Goal: Task Accomplishment & Management: Complete application form

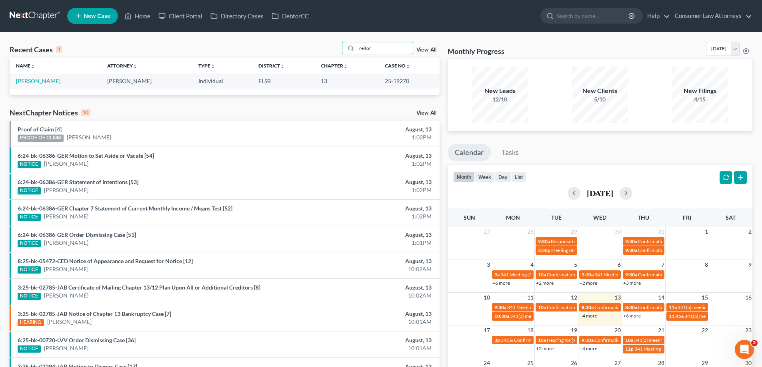
drag, startPoint x: 398, startPoint y: 44, endPoint x: 323, endPoint y: 49, distance: 75.4
click at [323, 49] on div "Recent Cases 1 reitor View All" at bounding box center [225, 50] width 430 height 16
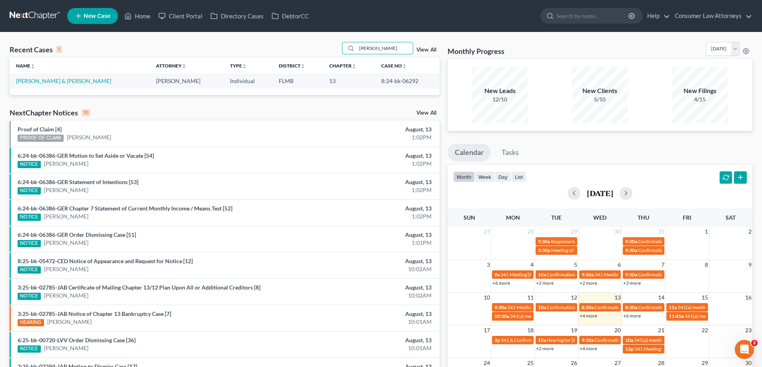
type input "[PERSON_NAME]"
click at [35, 80] on link "[PERSON_NAME] & [PERSON_NAME]" at bounding box center [63, 81] width 95 height 7
select select "0"
select select
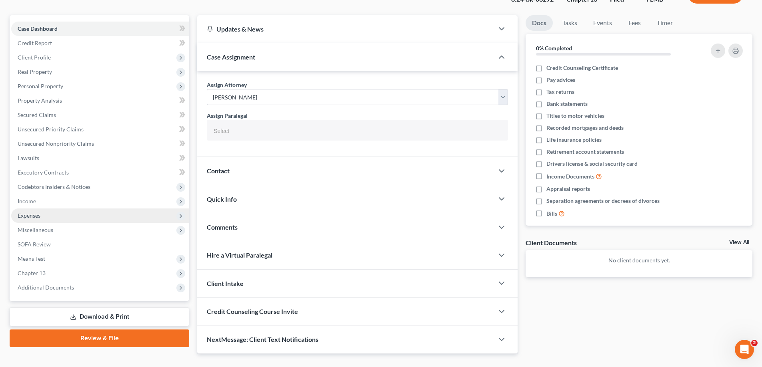
scroll to position [79, 0]
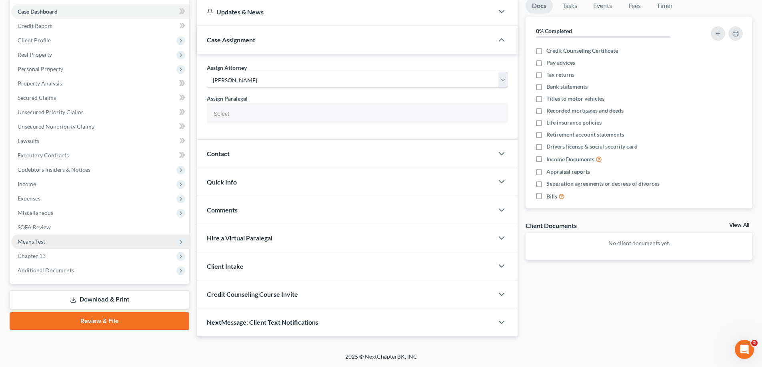
click at [28, 239] on span "Means Test" at bounding box center [32, 241] width 28 height 7
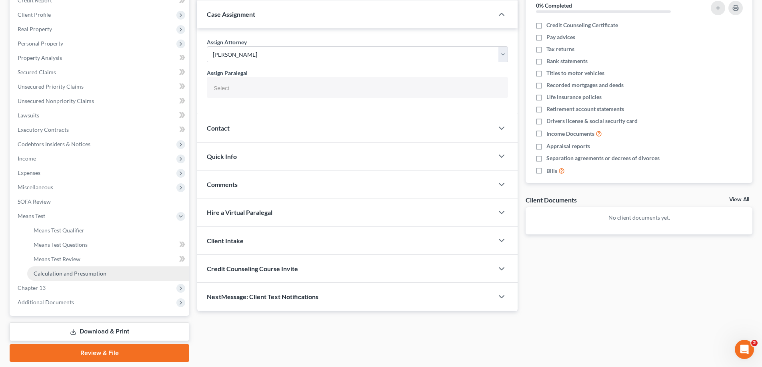
scroll to position [130, 0]
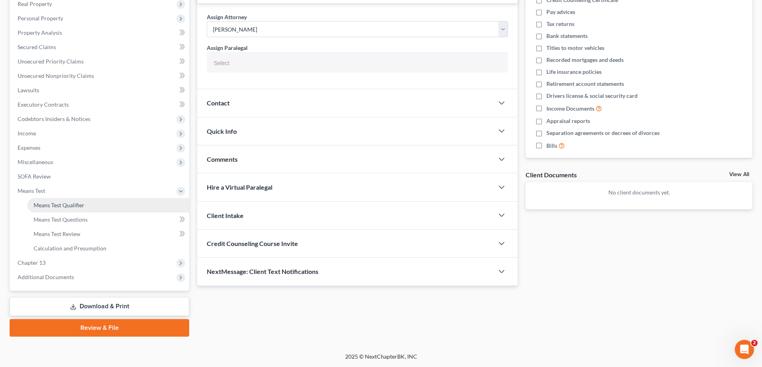
click at [69, 210] on link "Means Test Qualifier" at bounding box center [108, 205] width 162 height 14
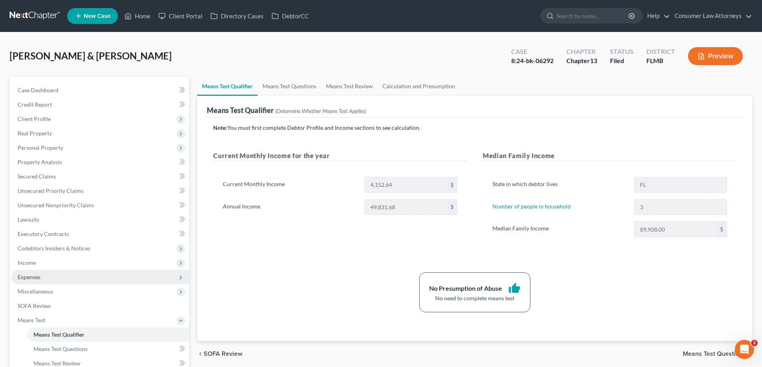
click at [26, 277] on span "Expenses" at bounding box center [29, 277] width 23 height 7
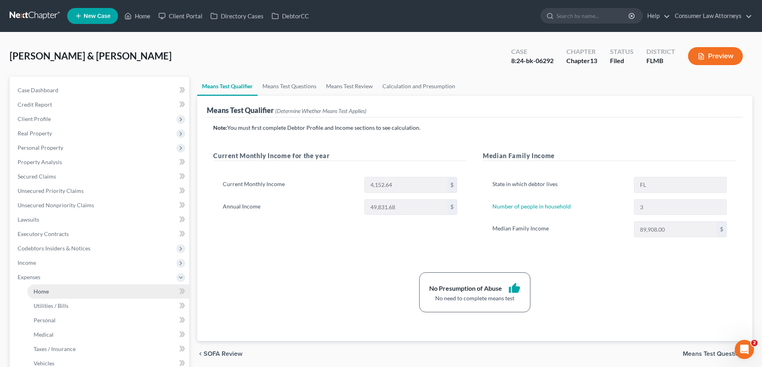
click at [38, 291] on span "Home" at bounding box center [41, 291] width 15 height 7
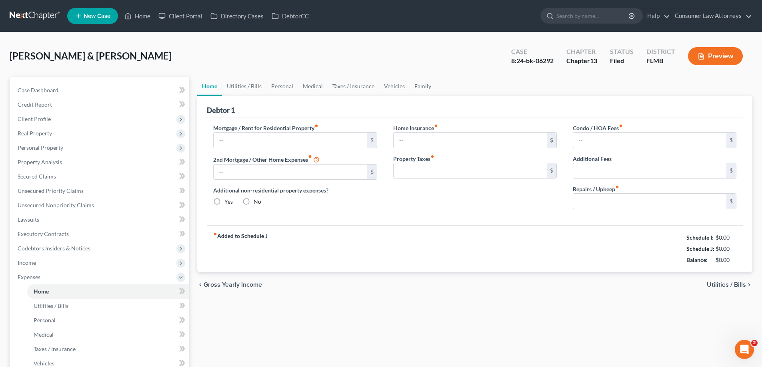
type input "0.00"
radio input "true"
type input "0.00"
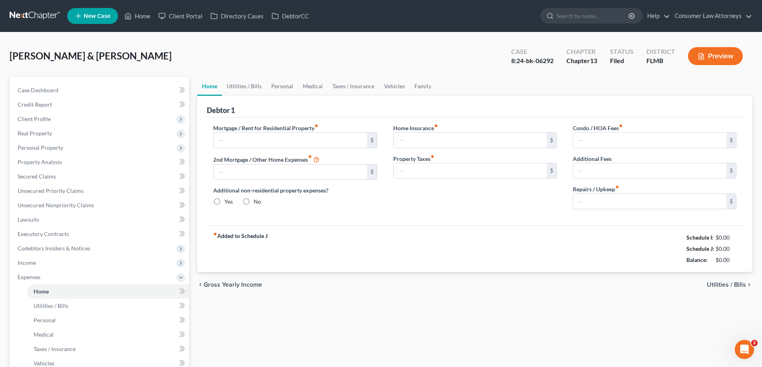
type input "0.00"
drag, startPoint x: 224, startPoint y: 148, endPoint x: 224, endPoint y: 144, distance: 4.1
click at [224, 148] on div "Mortgage / Rent for Residential Property fiber_manual_record $ 2nd Mortgage / O…" at bounding box center [295, 170] width 180 height 92
click at [225, 143] on input "text" at bounding box center [290, 140] width 153 height 15
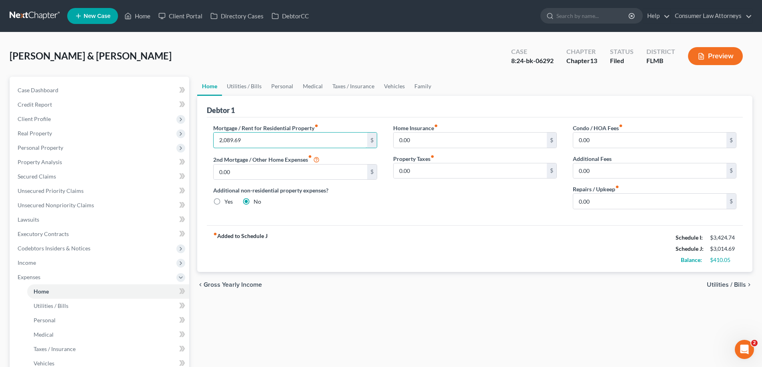
type input "2,089.69"
click at [459, 212] on div "Home Insurance fiber_manual_record 0.00 $ Property Taxes fiber_manual_record 0.…" at bounding box center [475, 170] width 180 height 92
click at [246, 80] on link "Utilities / Bills" at bounding box center [244, 86] width 44 height 19
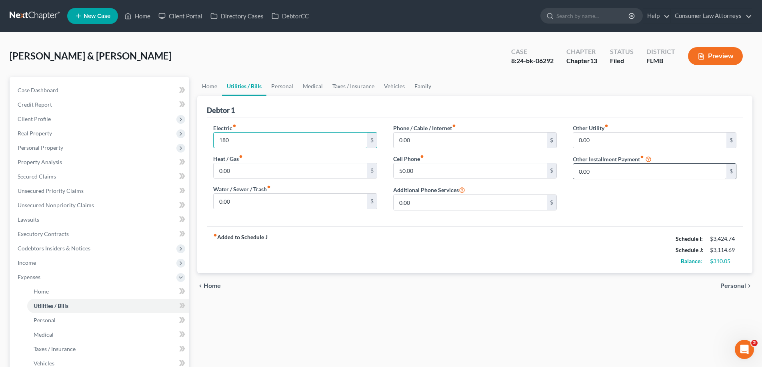
type input "180"
click at [212, 90] on link "Home" at bounding box center [209, 86] width 25 height 19
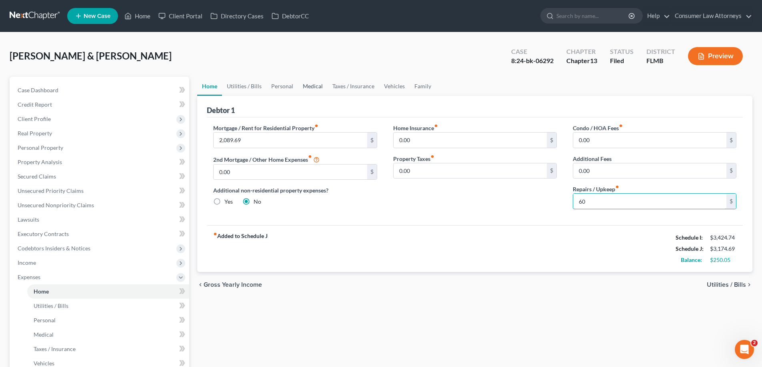
type input "60"
click at [322, 86] on link "Medical" at bounding box center [313, 86] width 30 height 19
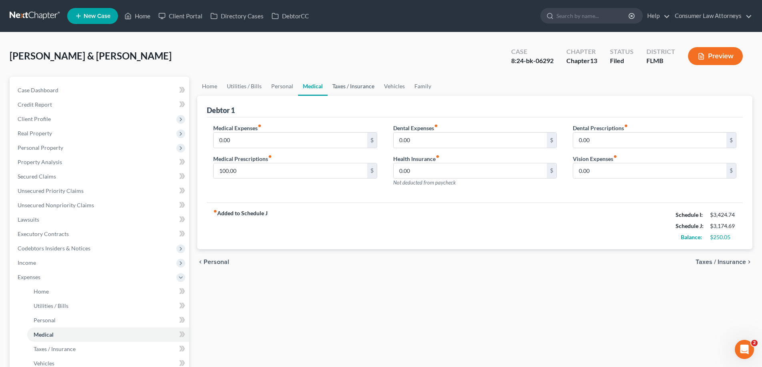
click at [339, 86] on link "Taxes / Insurance" at bounding box center [354, 86] width 52 height 19
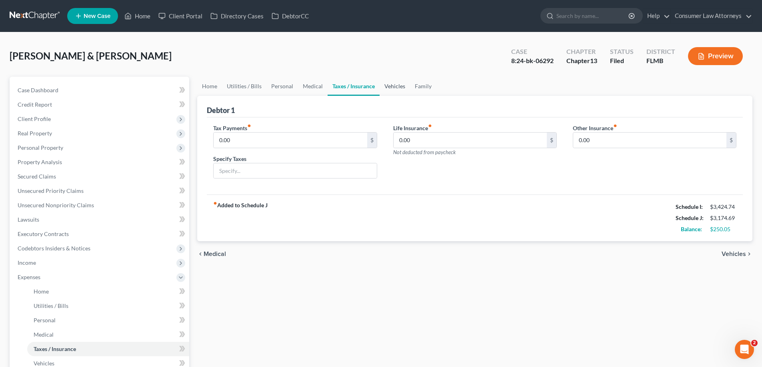
click at [385, 88] on link "Vehicles" at bounding box center [394, 86] width 30 height 19
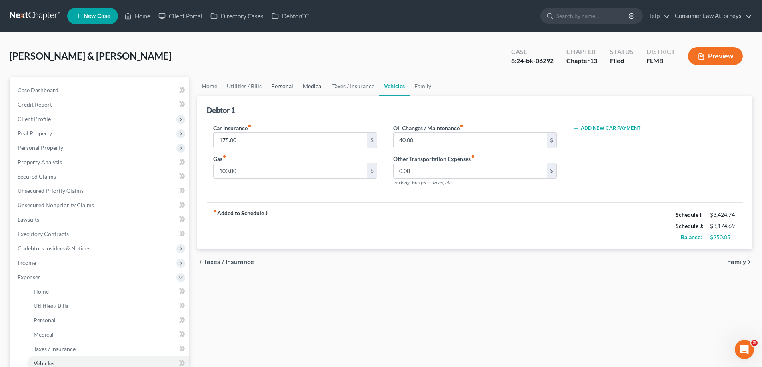
drag, startPoint x: 278, startPoint y: 86, endPoint x: 304, endPoint y: 88, distance: 25.7
click at [278, 85] on link "Personal" at bounding box center [282, 86] width 32 height 19
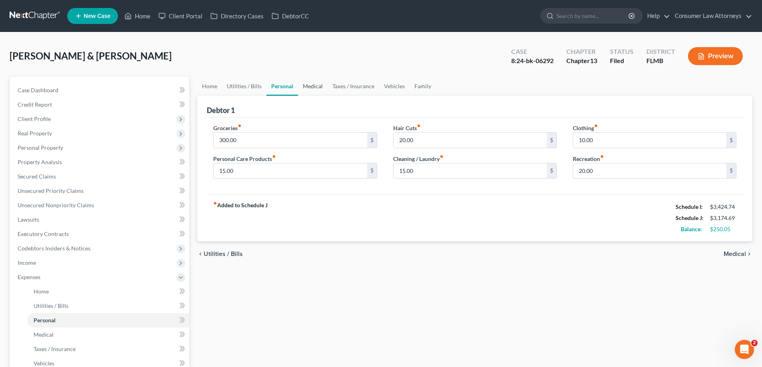
click at [315, 88] on link "Medical" at bounding box center [313, 86] width 30 height 19
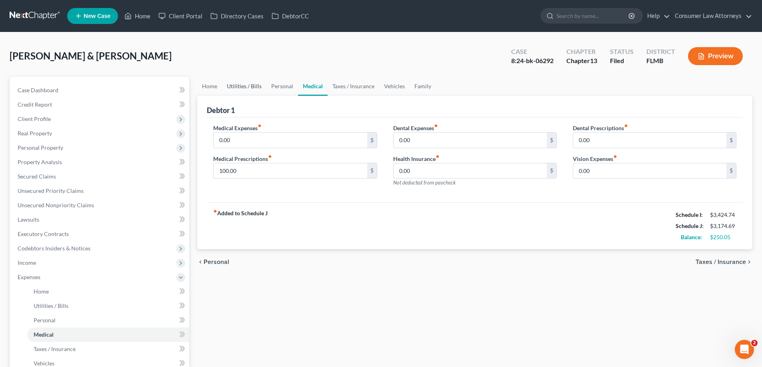
click at [241, 85] on link "Utilities / Bills" at bounding box center [244, 86] width 44 height 19
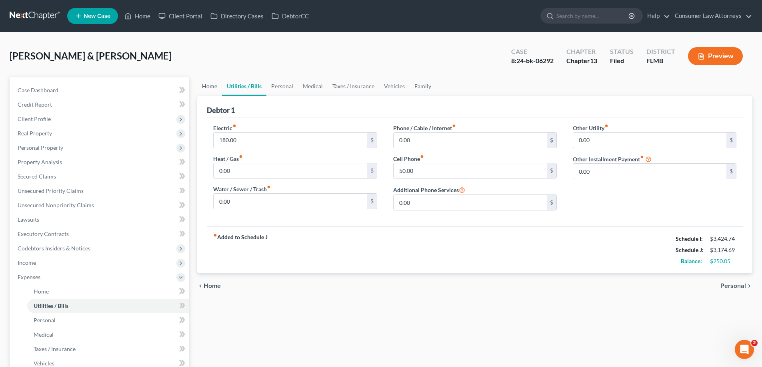
click at [210, 91] on link "Home" at bounding box center [209, 86] width 25 height 19
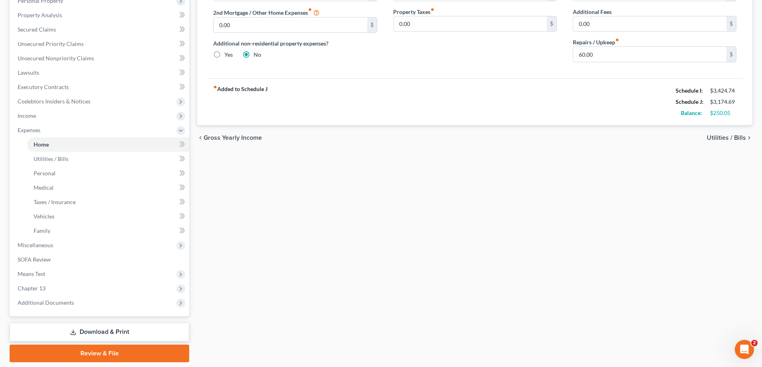
scroll to position [173, 0]
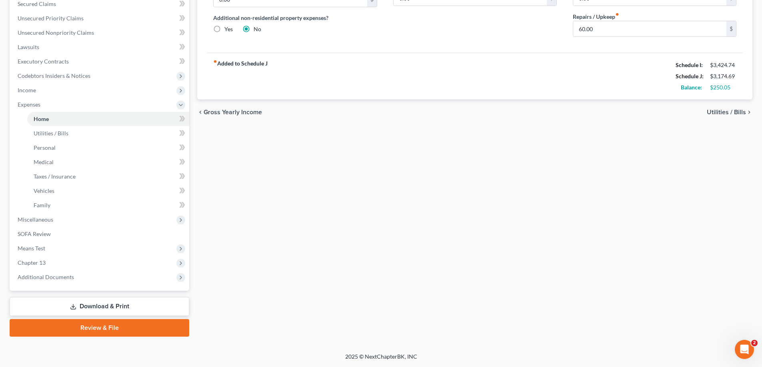
click at [118, 311] on link "Download & Print" at bounding box center [100, 307] width 180 height 19
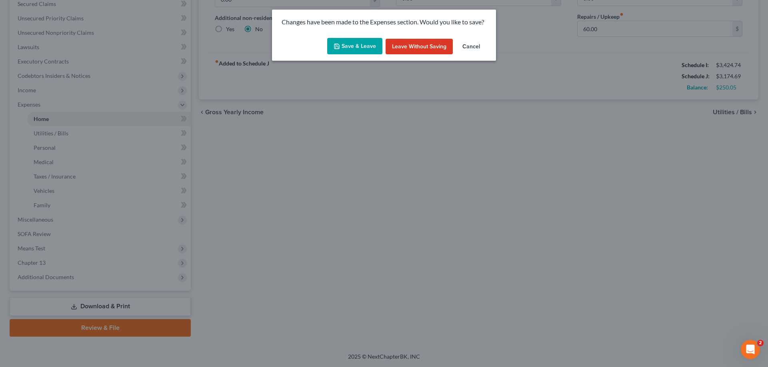
click at [355, 44] on button "Save & Leave" at bounding box center [354, 46] width 55 height 17
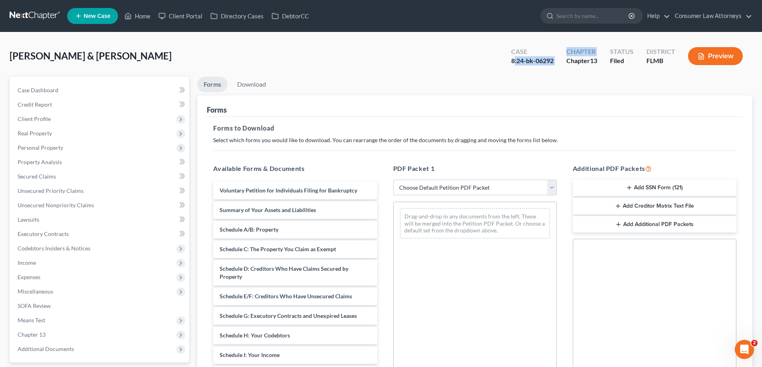
drag, startPoint x: 560, startPoint y: 61, endPoint x: 514, endPoint y: 60, distance: 46.0
click at [514, 60] on div "Case 8:24-bk-06292 Chapter Chapter 13 Status Filed District [GEOGRAPHIC_DATA] P…" at bounding box center [629, 57] width 248 height 24
drag, startPoint x: 514, startPoint y: 60, endPoint x: 501, endPoint y: 62, distance: 12.5
click at [513, 60] on div "8:24-bk-06292" at bounding box center [532, 60] width 42 height 9
click at [505, 61] on div "Case 8:24-bk-06292" at bounding box center [532, 57] width 55 height 24
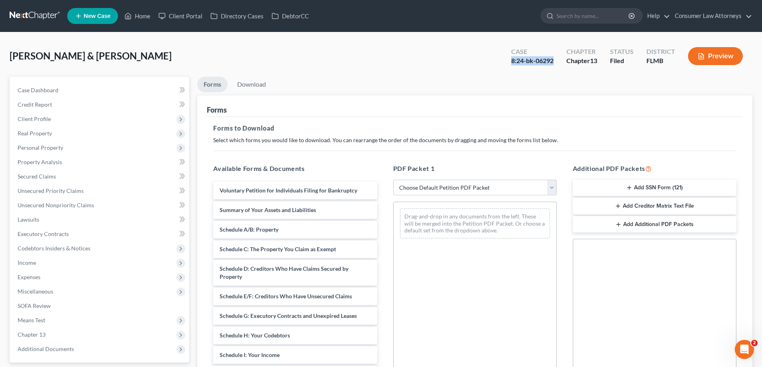
drag, startPoint x: 510, startPoint y: 61, endPoint x: 553, endPoint y: 61, distance: 42.8
click at [553, 61] on div "Case 8:24-bk-06292" at bounding box center [532, 57] width 55 height 24
copy div "8:24-bk-06292"
click at [141, 18] on link "Home" at bounding box center [137, 16] width 34 height 14
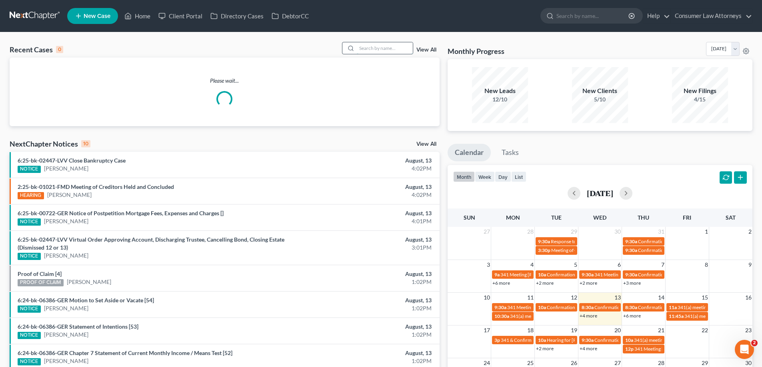
click at [388, 48] on input "search" at bounding box center [385, 48] width 56 height 12
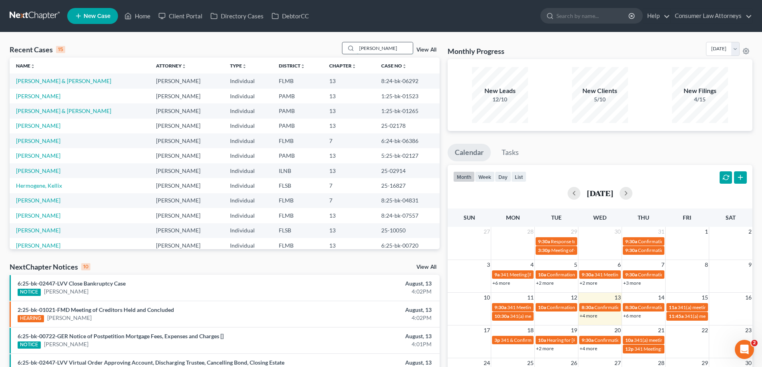
type input "[PERSON_NAME]"
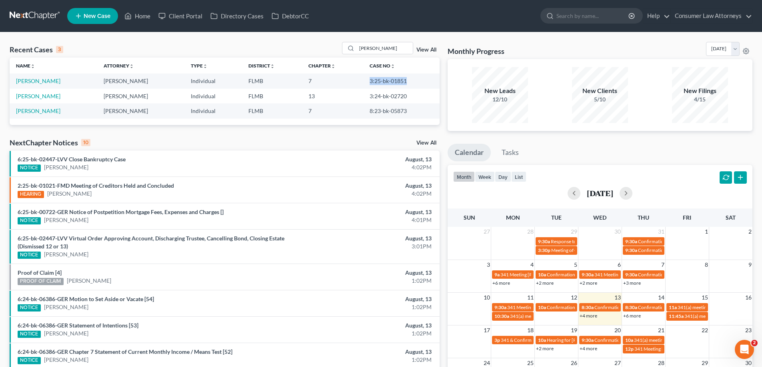
drag, startPoint x: 365, startPoint y: 79, endPoint x: 414, endPoint y: 83, distance: 49.7
click at [414, 83] on td "3:25-bk-01851" at bounding box center [401, 81] width 76 height 15
copy td "3:25-bk-01851"
click at [443, 58] on div "Recent Cases 3 [PERSON_NAME] View All Name unfold_more expand_more expand_less …" at bounding box center [225, 240] width 438 height 396
click at [33, 82] on link "[PERSON_NAME]" at bounding box center [38, 81] width 44 height 7
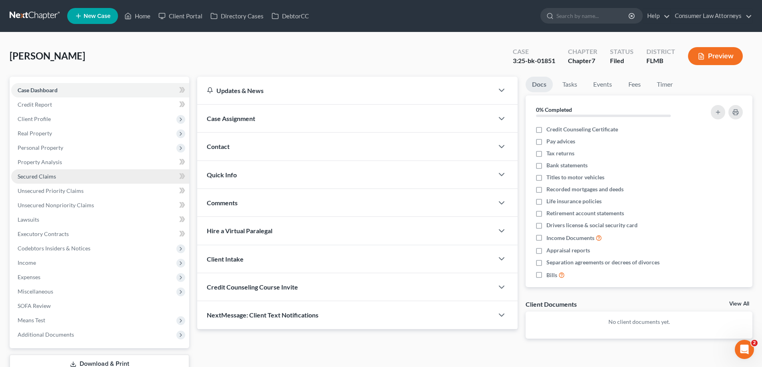
click at [48, 172] on link "Secured Claims" at bounding box center [100, 177] width 178 height 14
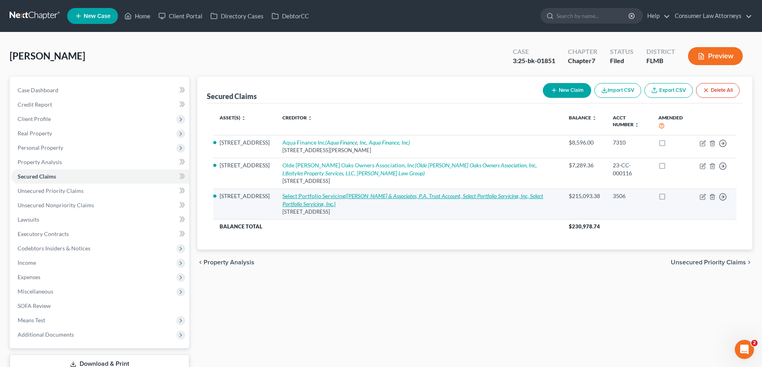
click at [321, 200] on link "Select Portfolio Servicing ([PERSON_NAME] & Associates, P.A. Trust Account, Sel…" at bounding box center [412, 200] width 261 height 15
select select "43"
select select "8"
select select "2"
select select "3"
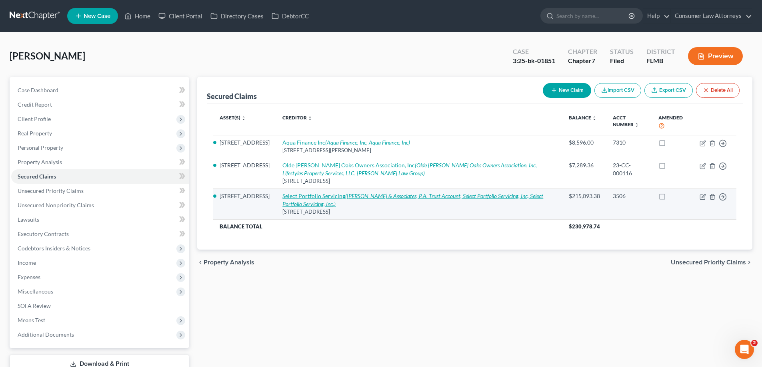
select select "0"
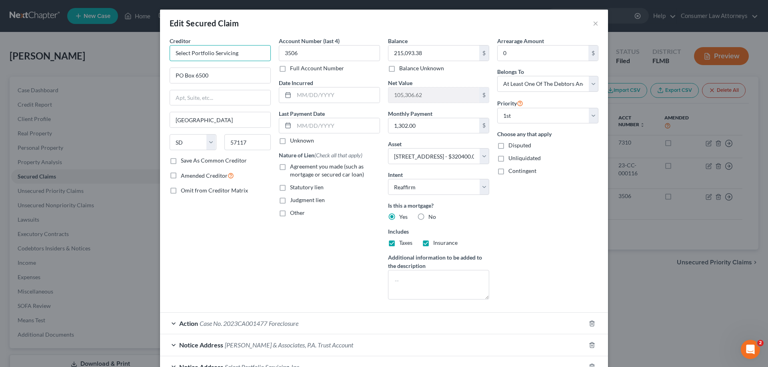
drag, startPoint x: 239, startPoint y: 55, endPoint x: 173, endPoint y: 57, distance: 66.0
click at [173, 57] on input "Select Portfolio Servicing" at bounding box center [220, 53] width 101 height 16
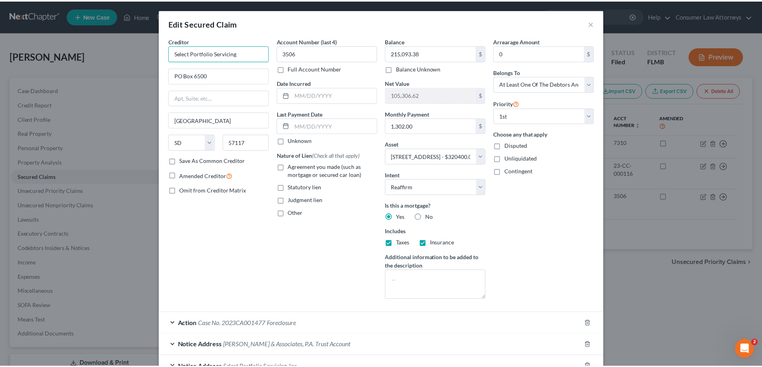
scroll to position [121, 0]
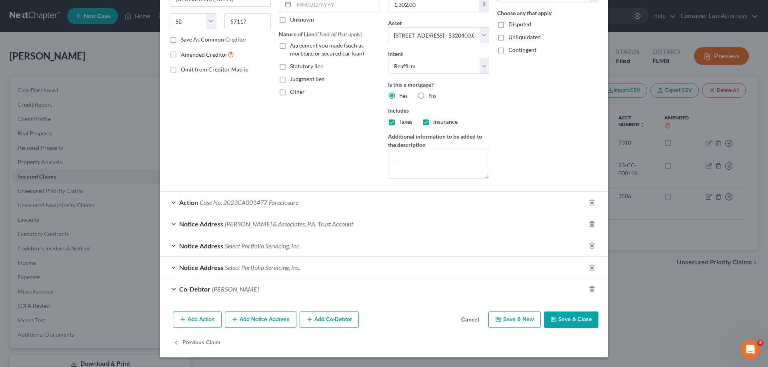
click at [570, 321] on button "Save & Close" at bounding box center [571, 320] width 54 height 17
select select
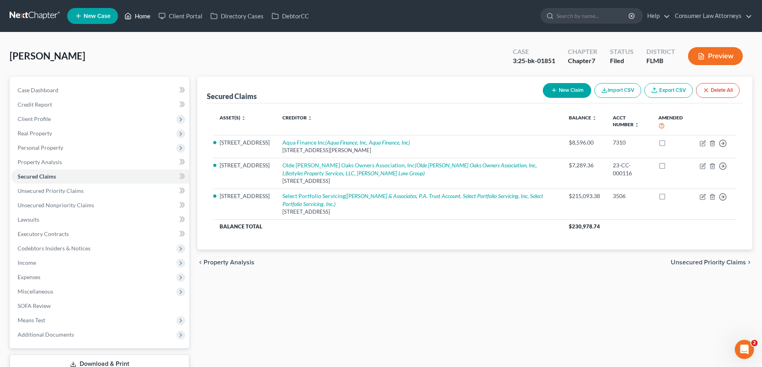
click at [144, 16] on link "Home" at bounding box center [137, 16] width 34 height 14
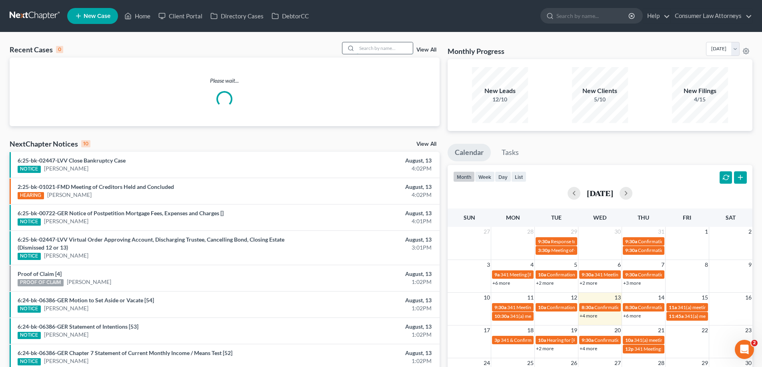
click at [373, 48] on input "search" at bounding box center [385, 48] width 56 height 12
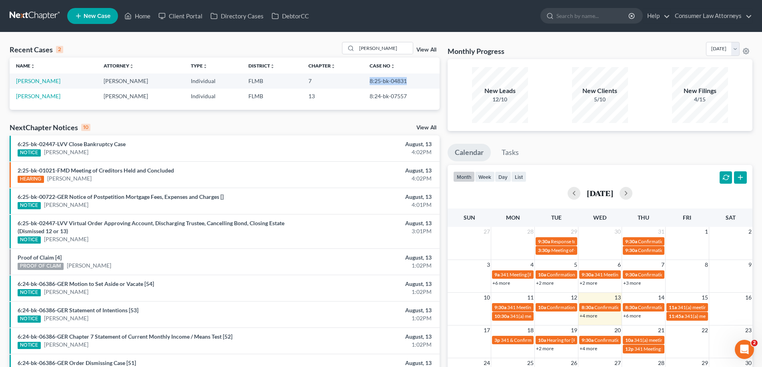
drag, startPoint x: 403, startPoint y: 79, endPoint x: 365, endPoint y: 83, distance: 37.8
click at [365, 83] on td "8:25-bk-04831" at bounding box center [401, 81] width 76 height 15
copy td "8:25-bk-04831"
drag, startPoint x: 405, startPoint y: 49, endPoint x: 274, endPoint y: 50, distance: 131.2
click at [277, 50] on div "Recent Cases 2 [PERSON_NAME] View All" at bounding box center [225, 50] width 430 height 16
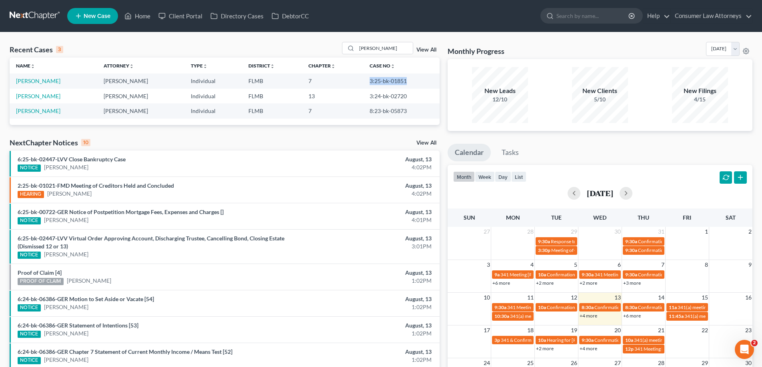
drag, startPoint x: 401, startPoint y: 80, endPoint x: 363, endPoint y: 81, distance: 37.2
click at [363, 81] on td "3:25-bk-01851" at bounding box center [401, 81] width 76 height 15
copy td "3:25-bk-01851"
drag, startPoint x: 379, startPoint y: 48, endPoint x: 344, endPoint y: 48, distance: 34.8
click at [345, 47] on div "[PERSON_NAME]" at bounding box center [377, 48] width 71 height 12
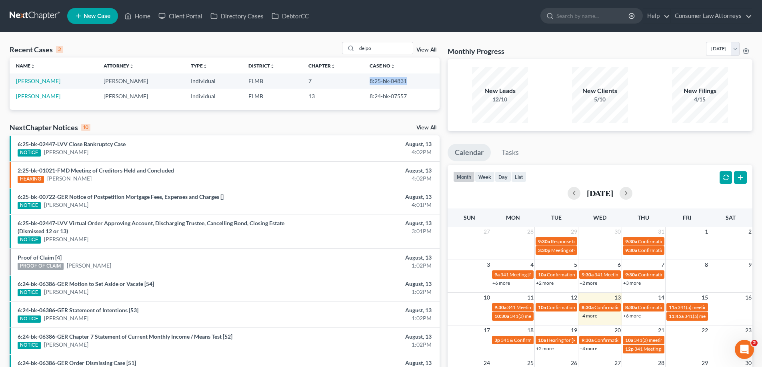
drag, startPoint x: 402, startPoint y: 81, endPoint x: 364, endPoint y: 81, distance: 38.0
click at [364, 81] on td "8:25-bk-04831" at bounding box center [401, 81] width 76 height 15
copy td "8:25-bk-04831"
drag, startPoint x: 383, startPoint y: 51, endPoint x: 281, endPoint y: 77, distance: 105.6
click at [290, 73] on div "Recent Cases 2 delpo View All Name unfold_more expand_more expand_less Attorney…" at bounding box center [225, 76] width 430 height 68
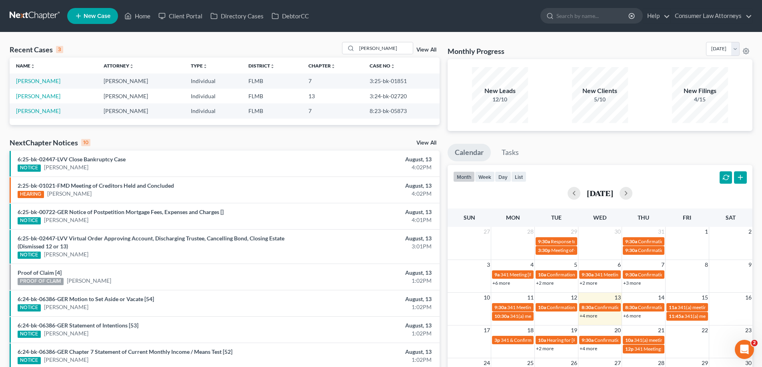
click at [410, 80] on td "3:25-bk-01851" at bounding box center [401, 81] width 76 height 15
drag, startPoint x: 381, startPoint y: 50, endPoint x: 351, endPoint y: 57, distance: 30.0
click at [353, 56] on div "Recent Cases 3 [PERSON_NAME] View All" at bounding box center [225, 50] width 430 height 16
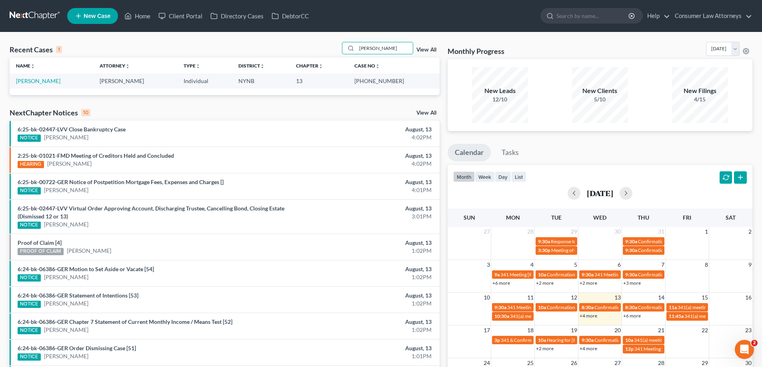
type input "[PERSON_NAME]"
drag, startPoint x: 411, startPoint y: 78, endPoint x: 394, endPoint y: 82, distance: 17.2
click at [394, 82] on td "[PHONE_NUMBER]" at bounding box center [393, 81] width 91 height 15
drag, startPoint x: 377, startPoint y: 82, endPoint x: 373, endPoint y: 82, distance: 4.0
click at [376, 82] on td "[PHONE_NUMBER]" at bounding box center [393, 81] width 91 height 15
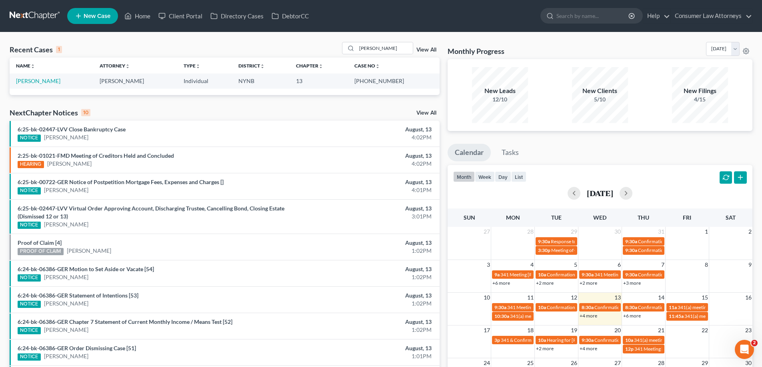
click at [394, 82] on td "[PHONE_NUMBER]" at bounding box center [393, 81] width 91 height 15
drag, startPoint x: 375, startPoint y: 83, endPoint x: 400, endPoint y: 81, distance: 24.9
click at [400, 81] on td "[PHONE_NUMBER]" at bounding box center [393, 81] width 91 height 15
copy td "25-60203"
click at [415, 86] on td "[PHONE_NUMBER]" at bounding box center [393, 81] width 91 height 15
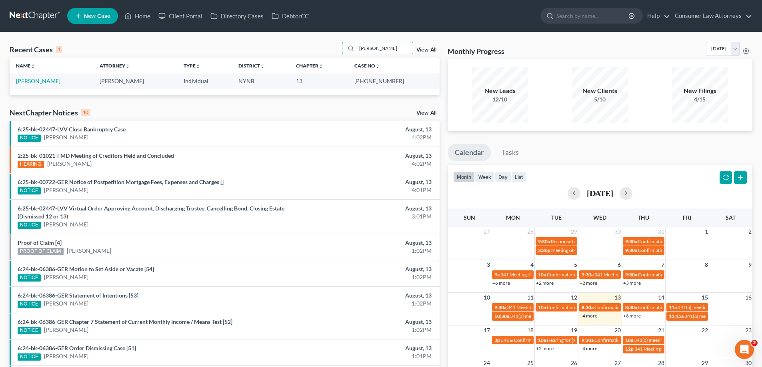
drag, startPoint x: 411, startPoint y: 45, endPoint x: 333, endPoint y: 76, distance: 84.2
click at [333, 76] on div "Recent Cases 1 [PERSON_NAME] View All Name unfold_more expand_more expand_less …" at bounding box center [225, 68] width 430 height 53
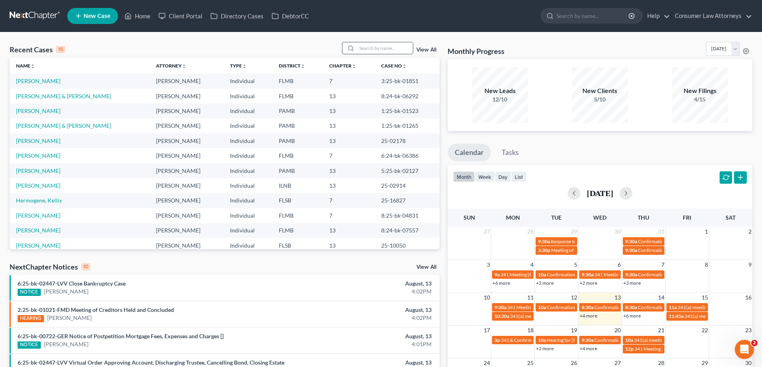
click at [403, 50] on input "search" at bounding box center [385, 48] width 56 height 12
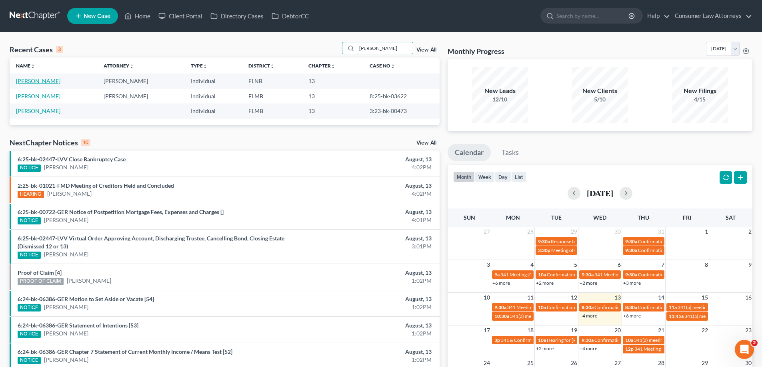
type input "[PERSON_NAME]"
click at [36, 84] on link "[PERSON_NAME]" at bounding box center [38, 81] width 44 height 7
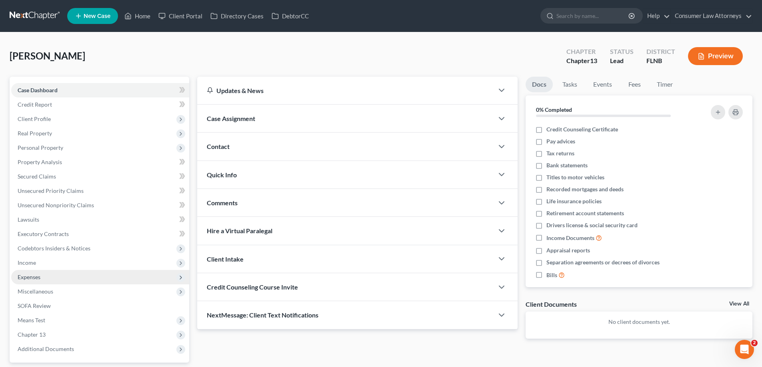
click at [28, 276] on span "Expenses" at bounding box center [29, 277] width 23 height 7
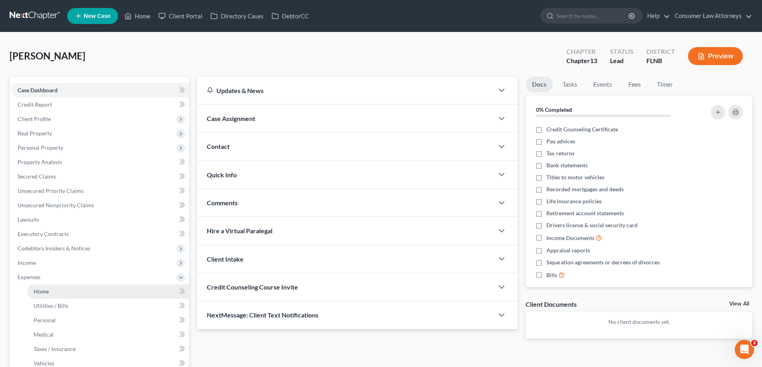
click at [48, 291] on span "Home" at bounding box center [41, 291] width 15 height 7
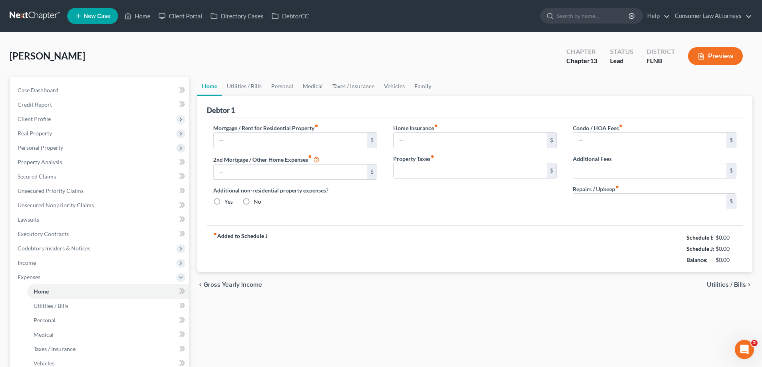
type input "1,400.00"
type input "0.00"
radio input "true"
type input "0.00"
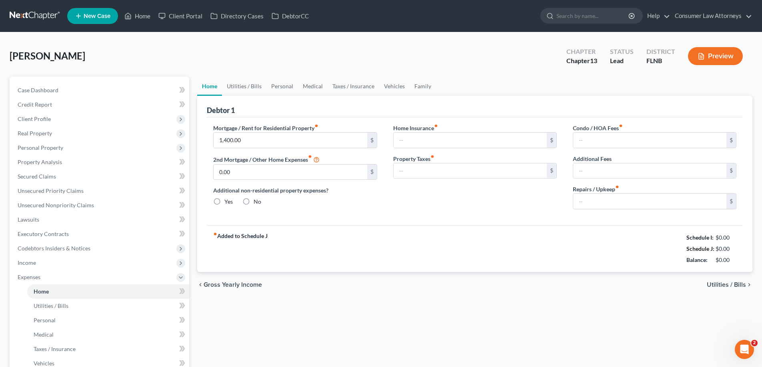
type input "0.00"
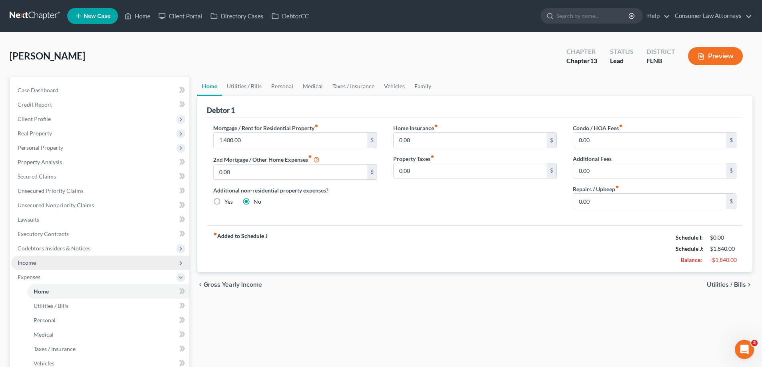
click at [26, 264] on span "Income" at bounding box center [27, 263] width 18 height 7
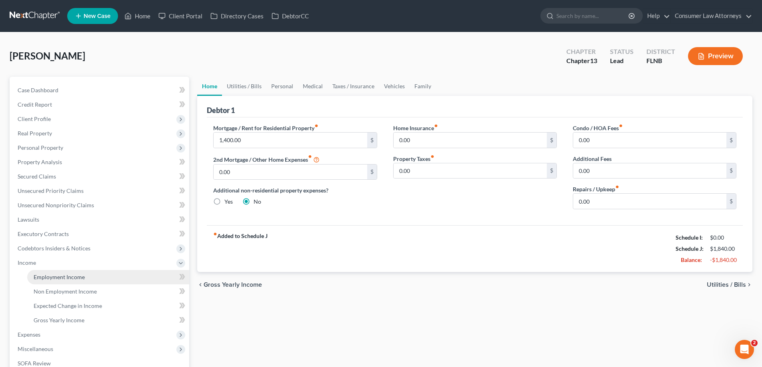
click at [39, 281] on link "Employment Income" at bounding box center [108, 277] width 162 height 14
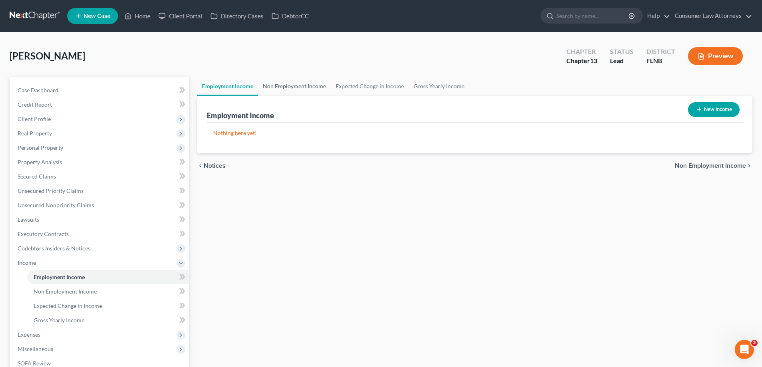
click at [269, 82] on link "Non Employment Income" at bounding box center [294, 86] width 73 height 19
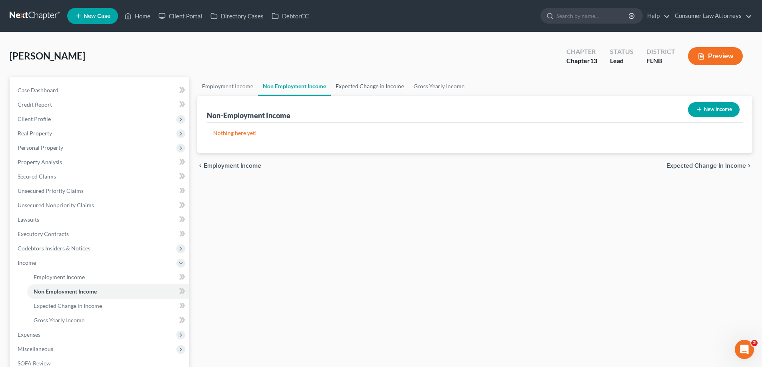
click at [363, 85] on link "Expected Change in Income" at bounding box center [370, 86] width 78 height 19
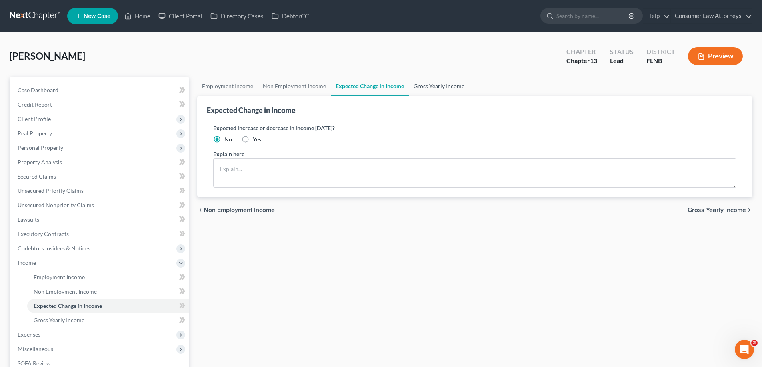
click at [422, 88] on link "Gross Yearly Income" at bounding box center [439, 86] width 60 height 19
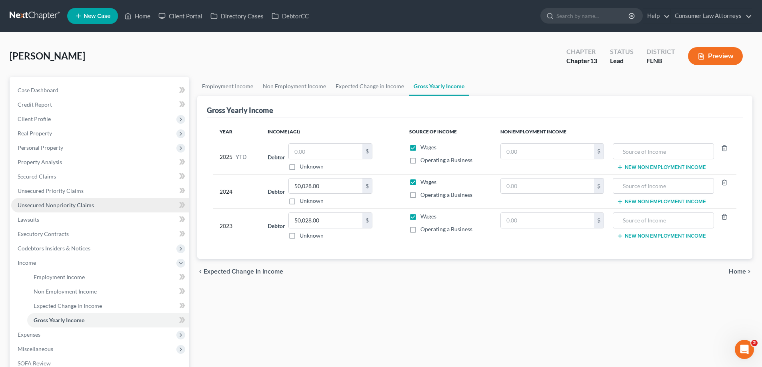
click at [68, 210] on link "Unsecured Nonpriority Claims" at bounding box center [100, 205] width 178 height 14
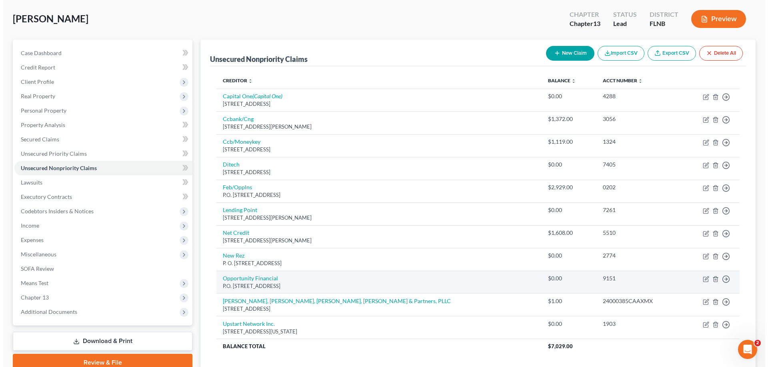
scroll to position [96, 0]
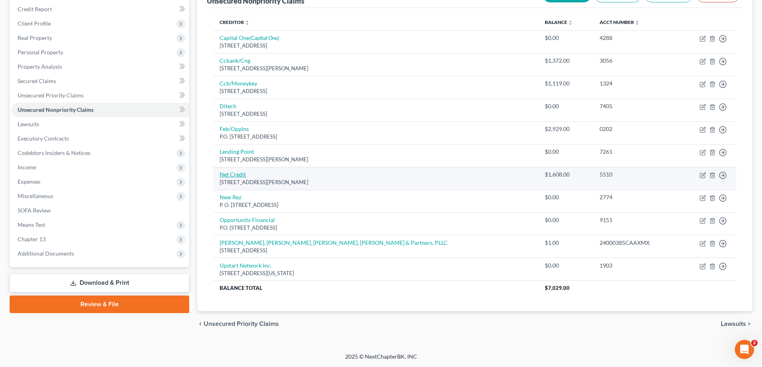
click at [238, 178] on link "Net Credit" at bounding box center [233, 174] width 26 height 7
select select "14"
select select "0"
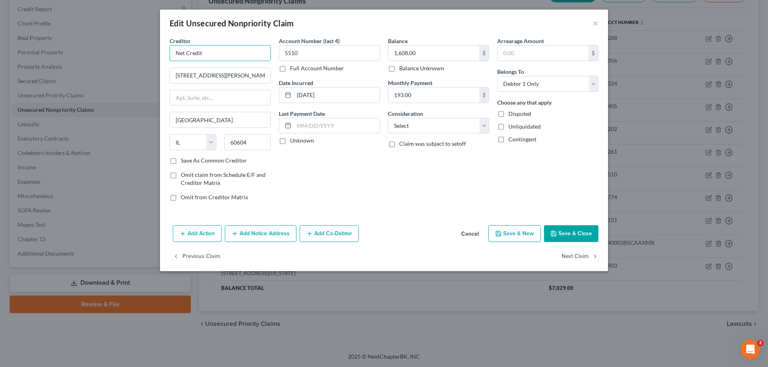
click at [226, 60] on input "Net Credit" at bounding box center [220, 53] width 101 height 16
click at [241, 56] on input "Net Credit" at bounding box center [220, 53] width 101 height 16
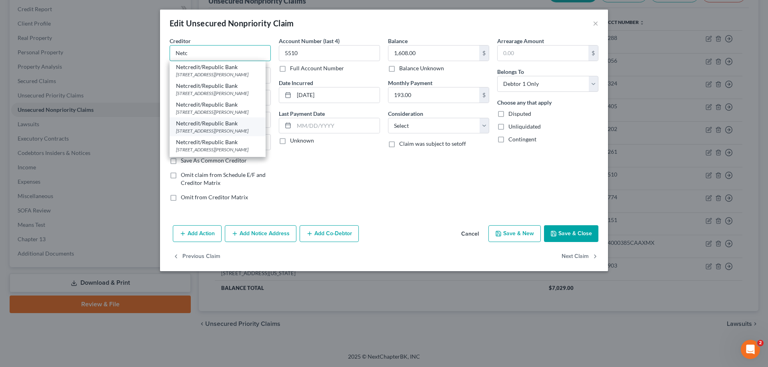
scroll to position [38, 0]
click at [220, 110] on div "[STREET_ADDRESS][PERSON_NAME]" at bounding box center [217, 113] width 83 height 7
type input "Netcredit/Republic Bank"
type input "[STREET_ADDRESS][PERSON_NAME]"
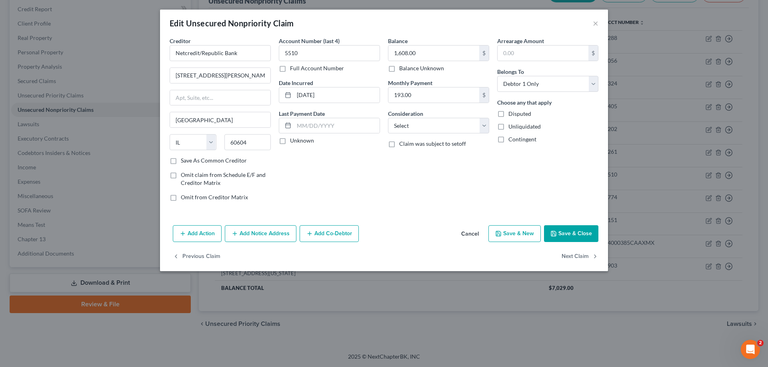
scroll to position [0, 0]
click at [268, 232] on button "Add Notice Address" at bounding box center [261, 234] width 72 height 17
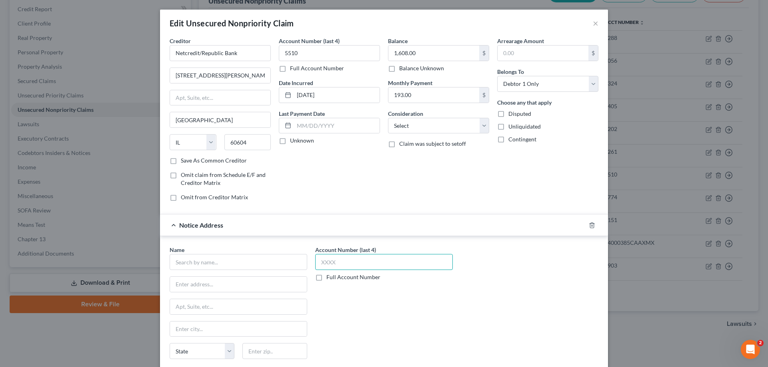
click at [386, 259] on input "text" at bounding box center [384, 262] width 138 height 16
type input "5510"
click at [264, 259] on input "text" at bounding box center [239, 262] width 138 height 16
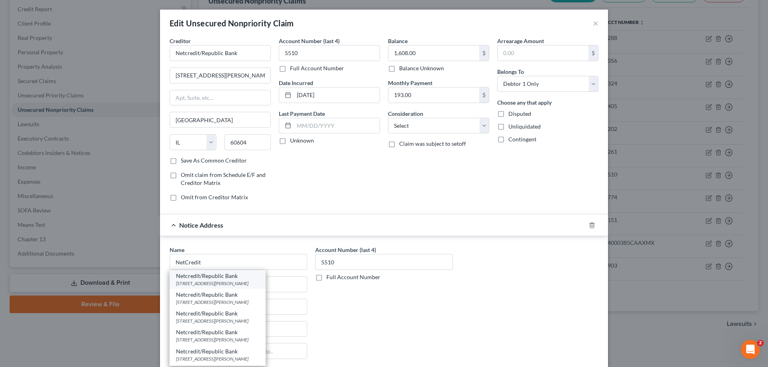
click at [238, 279] on div "Netcredit/Republic Bank" at bounding box center [217, 276] width 83 height 8
type input "Netcredit/Republic Bank"
type input "[STREET_ADDRESS][PERSON_NAME]"
type input "[GEOGRAPHIC_DATA]"
select select "14"
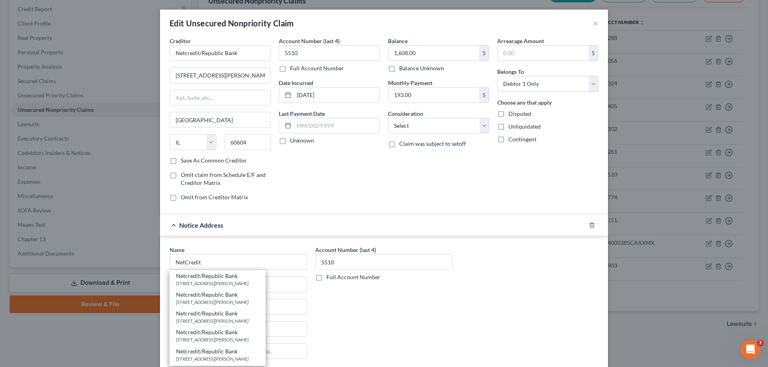
type input "60606"
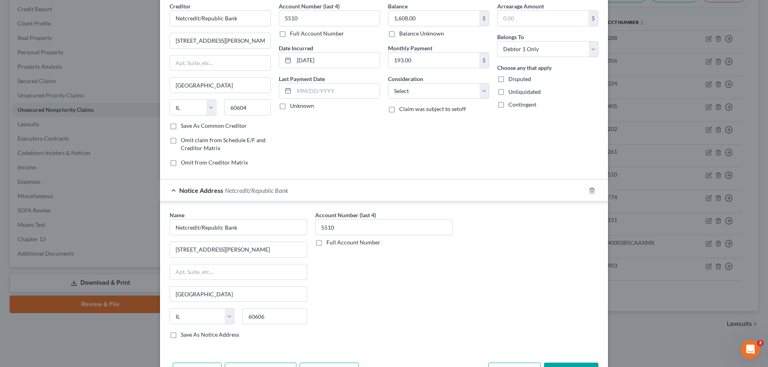
scroll to position [80, 0]
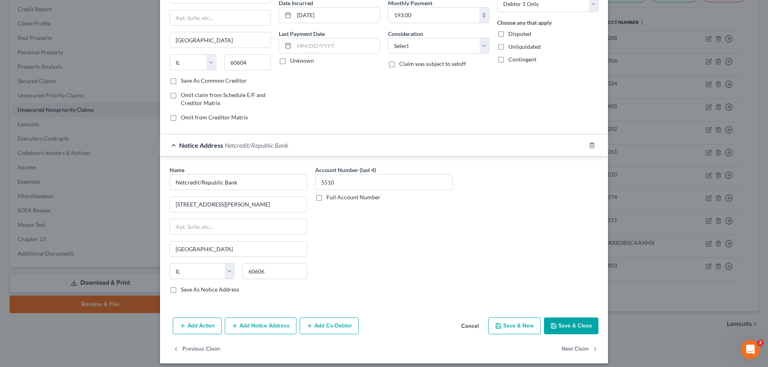
click at [270, 325] on button "Add Notice Address" at bounding box center [261, 326] width 72 height 17
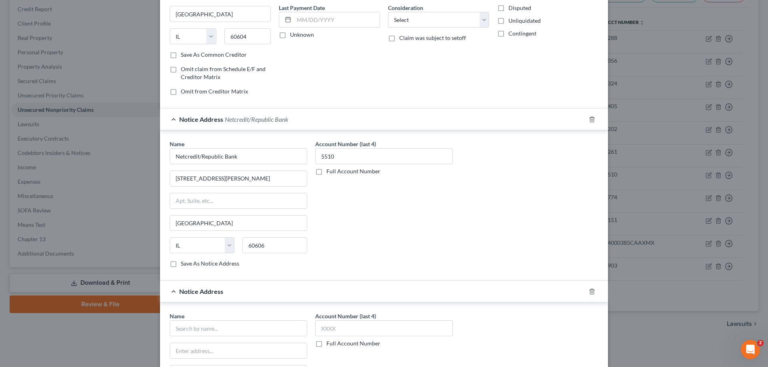
scroll to position [120, 0]
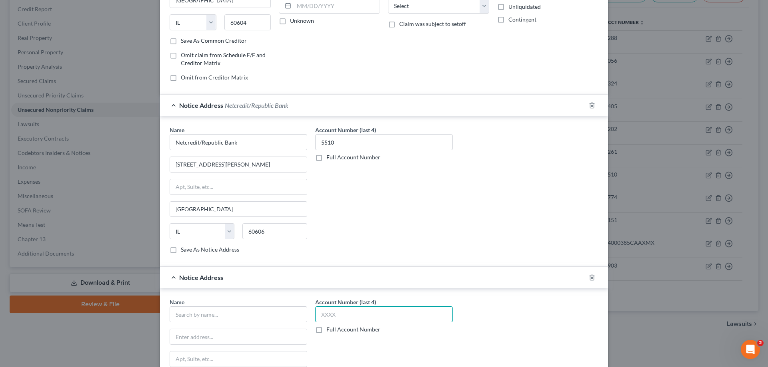
click at [376, 311] on input "text" at bounding box center [384, 315] width 138 height 16
type input "5510"
click at [211, 314] on input "text" at bounding box center [239, 315] width 138 height 16
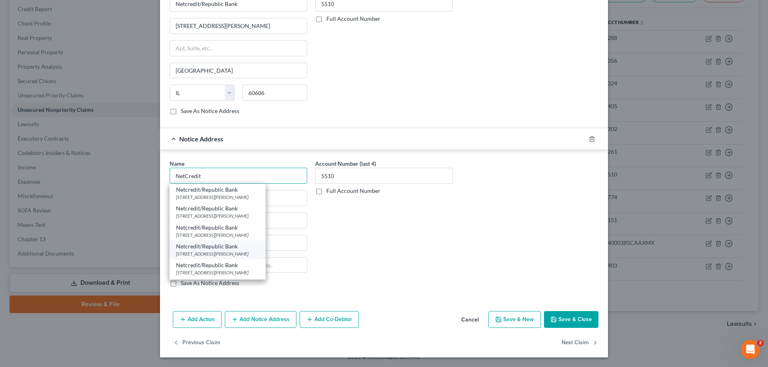
scroll to position [17, 0]
click at [207, 269] on div "Netcredit/Republic Bank" at bounding box center [217, 267] width 83 height 8
type input "Netcredit/Republic Bank"
type input "PO Box 206766"
type input "[GEOGRAPHIC_DATA]"
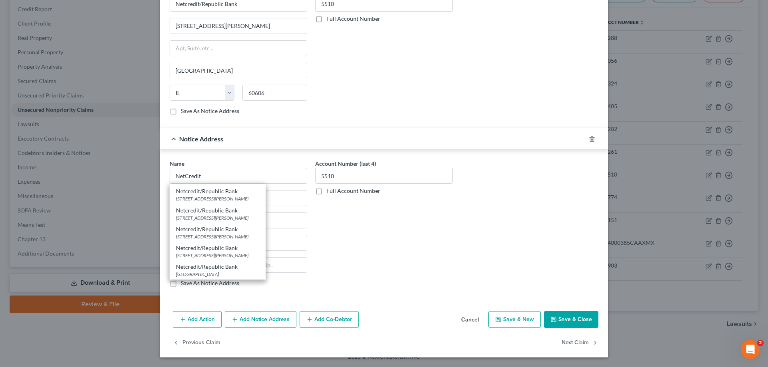
select select "45"
type input "75320"
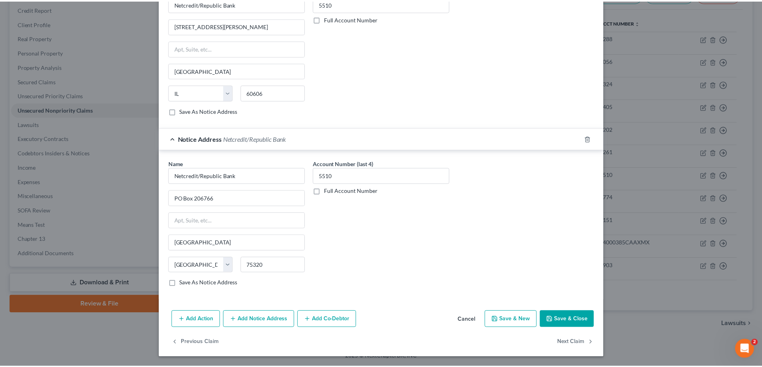
scroll to position [0, 0]
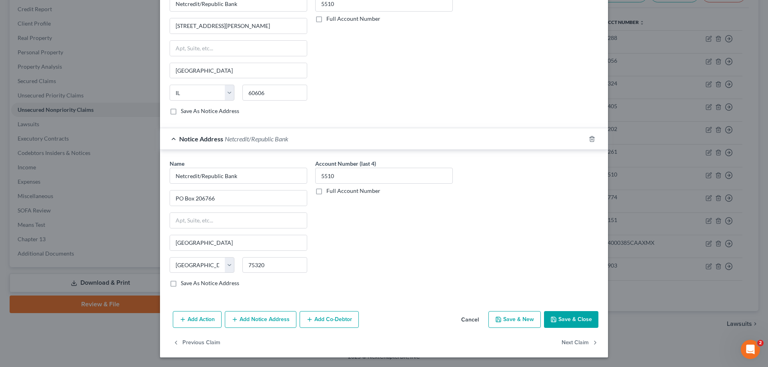
click at [577, 323] on button "Save & Close" at bounding box center [571, 320] width 54 height 17
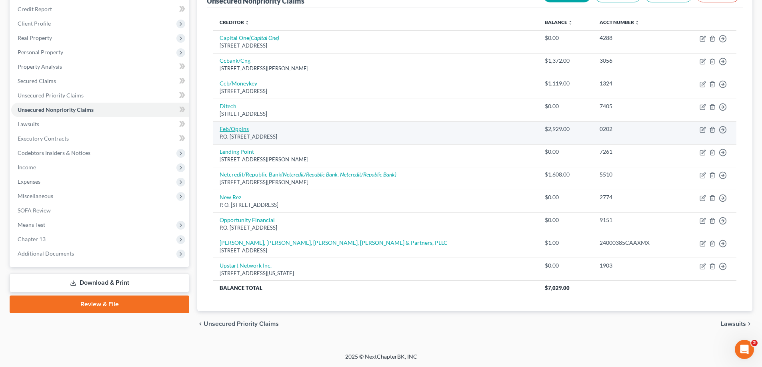
click at [231, 128] on link "Feb/Opplns" at bounding box center [234, 129] width 29 height 7
select select "48"
select select "0"
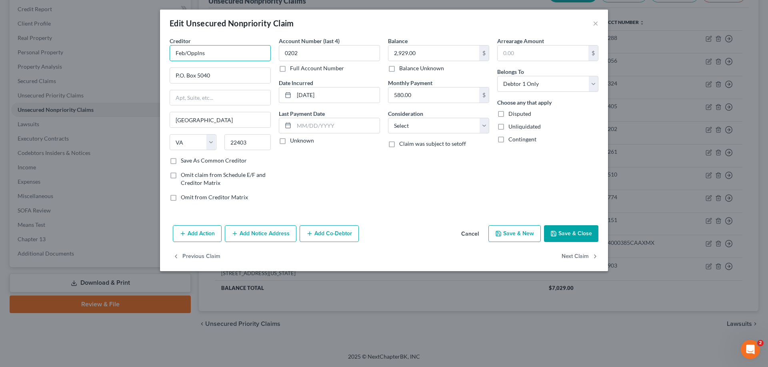
drag, startPoint x: 212, startPoint y: 50, endPoint x: 182, endPoint y: 54, distance: 30.6
click at [162, 54] on div "Creditor * Feb/Opplns P.O. [GEOGRAPHIC_DATA] [US_STATE] AK AR AZ CA CO CT DE DC…" at bounding box center [384, 130] width 448 height 186
click at [186, 76] on input "P.O. Box 5040" at bounding box center [220, 75] width 100 height 15
type input "PO Box 5040"
drag, startPoint x: 210, startPoint y: 54, endPoint x: 166, endPoint y: 54, distance: 43.6
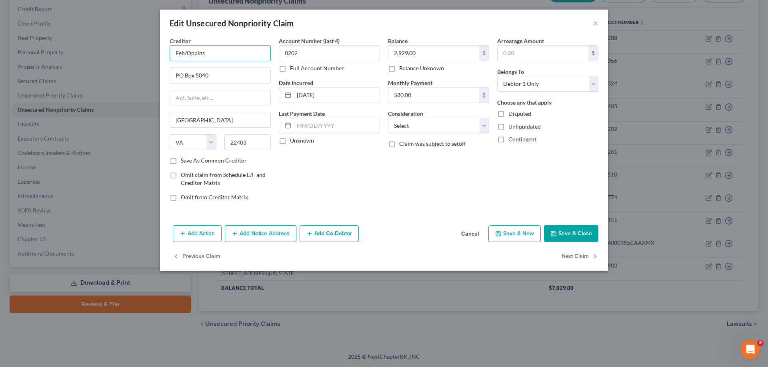
click at [166, 54] on div "Creditor * Feb/Opplns PO Box 5040 [GEOGRAPHIC_DATA] [US_STATE][GEOGRAPHIC_DATA]…" at bounding box center [220, 122] width 109 height 171
type input "Opp Loans"
click at [581, 238] on button "Save & Close" at bounding box center [571, 234] width 54 height 17
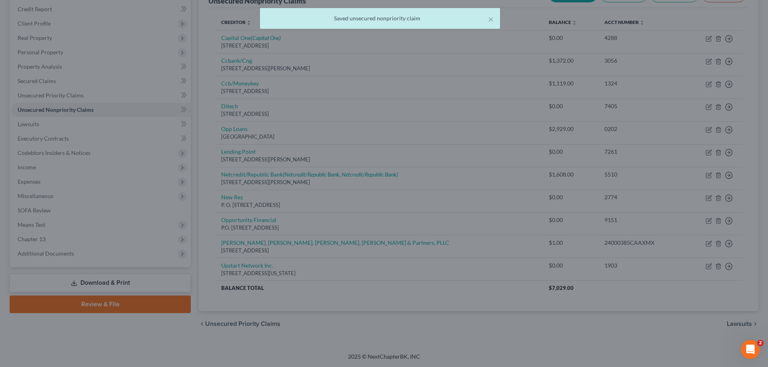
type input "0"
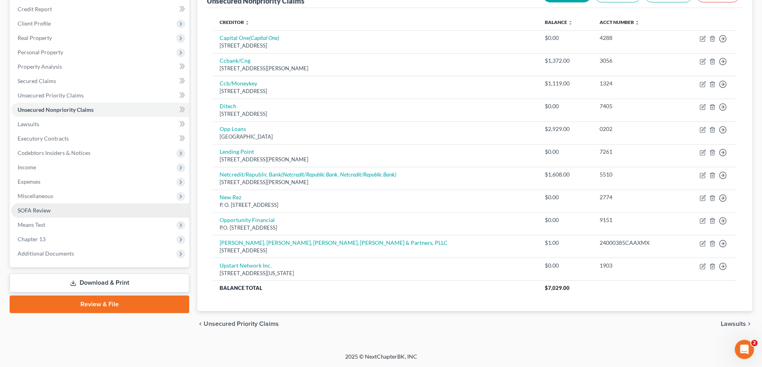
click at [46, 211] on span "SOFA Review" at bounding box center [34, 210] width 33 height 7
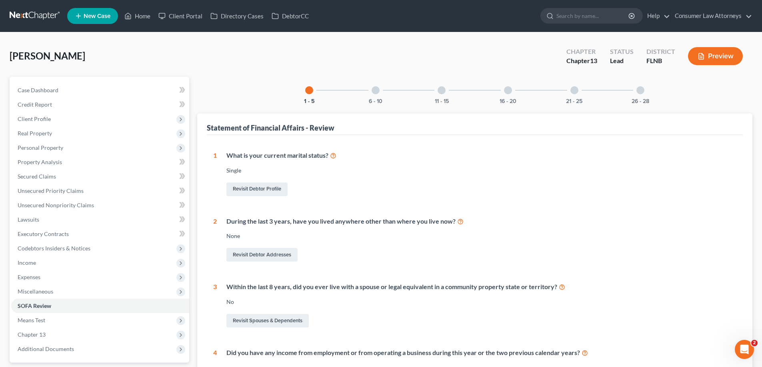
click at [502, 91] on div "16 - 20" at bounding box center [507, 90] width 27 height 27
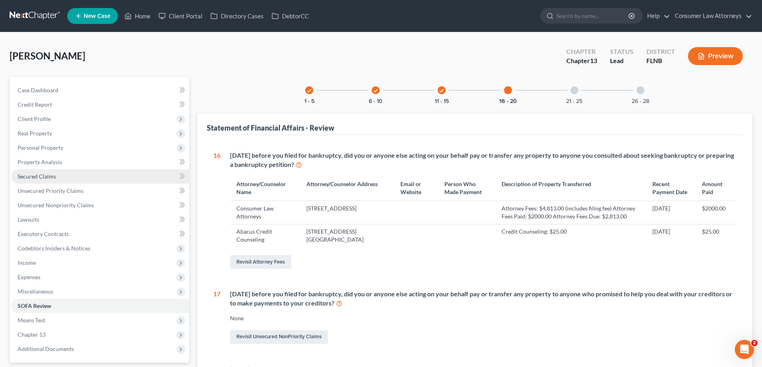
click at [36, 180] on span "Secured Claims" at bounding box center [37, 176] width 38 height 7
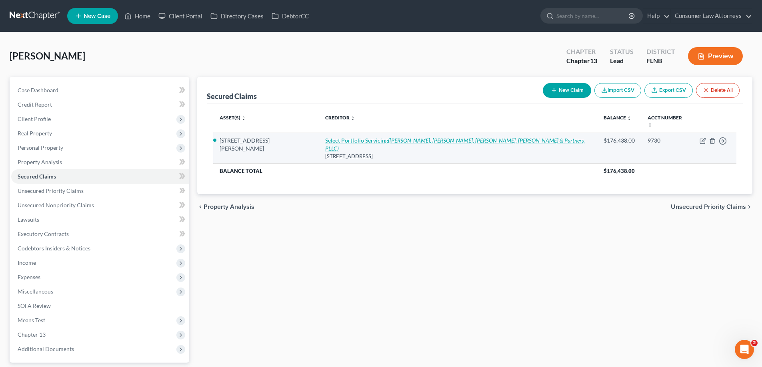
click at [341, 137] on link "Select Portfolio Servicing (Robertson, Anschutz, [PERSON_NAME], [PERSON_NAME] &…" at bounding box center [455, 144] width 260 height 15
select select "43"
select select "2"
select select "0"
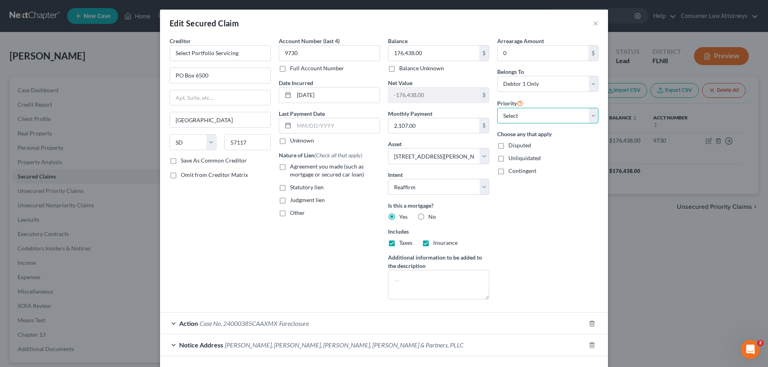
click at [541, 120] on select "Select 1st 2nd 3rd 4th 5th 6th 7th 8th 9th 10th 11th 12th 13th 14th 15th 16th 1…" at bounding box center [547, 116] width 101 height 16
click at [574, 117] on select "Select 1st 2nd 3rd 4th 5th 6th 7th 8th 9th 10th 11th 12th 13th 14th 15th 16th 1…" at bounding box center [547, 116] width 101 height 16
drag, startPoint x: 574, startPoint y: 117, endPoint x: 557, endPoint y: 122, distance: 17.2
click at [574, 117] on select "Select 1st 2nd 3rd 4th 5th 6th 7th 8th 9th 10th 11th 12th 13th 14th 15th 16th 1…" at bounding box center [547, 116] width 101 height 16
select select "0"
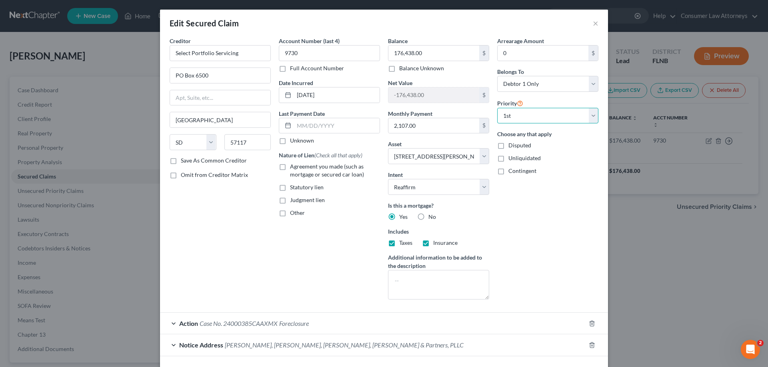
click at [497, 108] on select "Select 1st 2nd 3rd 4th 5th 6th 7th 8th 9th 10th 11th 12th 13th 14th 15th 16th 1…" at bounding box center [547, 116] width 101 height 16
click at [254, 55] on input "Select Portfolio Servicing" at bounding box center [220, 53] width 101 height 16
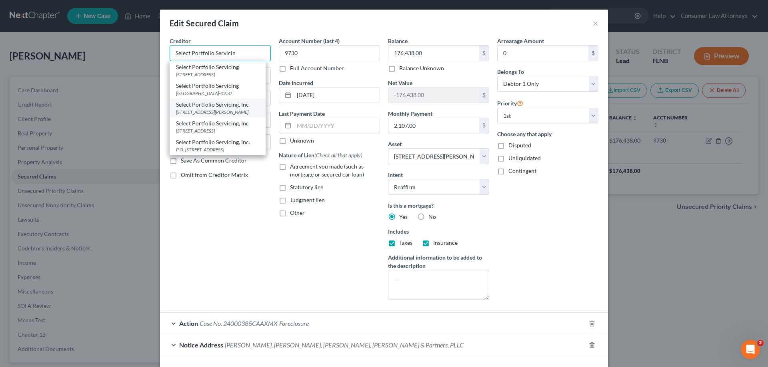
scroll to position [12, 0]
click at [235, 71] on div "[STREET_ADDRESS]" at bounding box center [217, 74] width 83 height 7
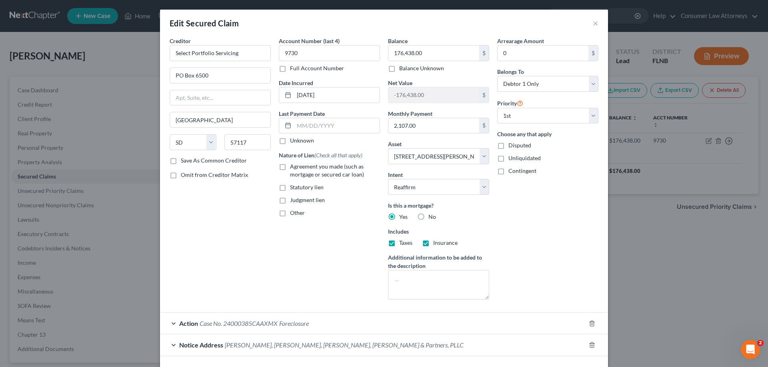
scroll to position [0, 0]
click at [244, 55] on input "Select Portfolio Servicing" at bounding box center [220, 53] width 101 height 16
type input "Select Portfolio Servicing, Inc"
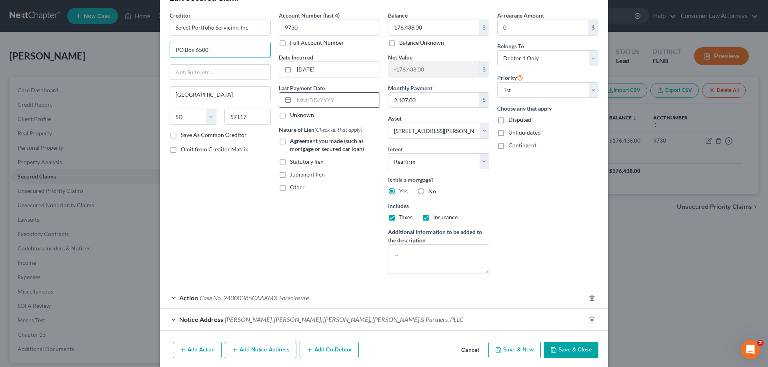
scroll to position [39, 0]
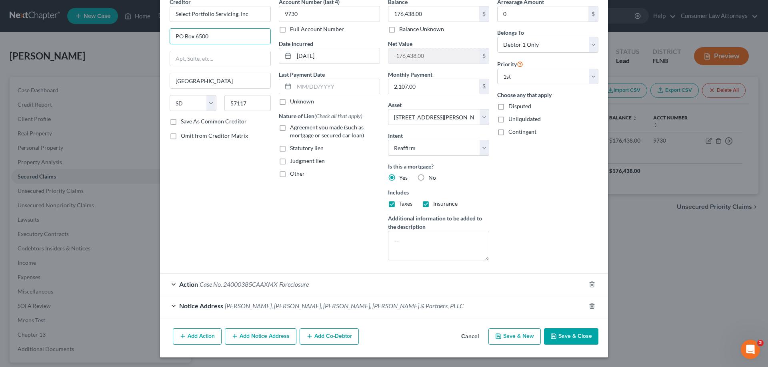
click at [274, 342] on button "Add Notice Address" at bounding box center [261, 337] width 72 height 17
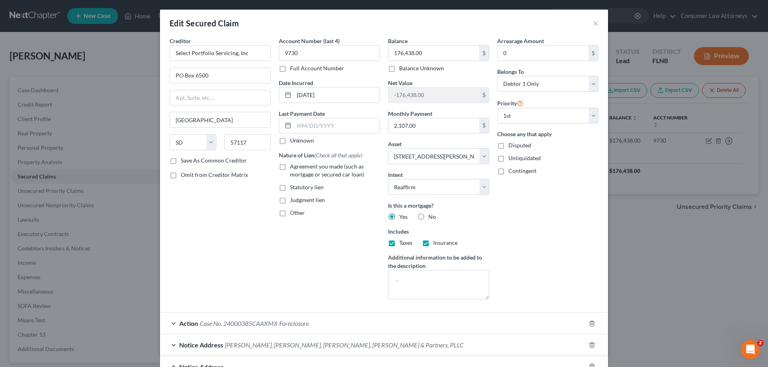
scroll to position [160, 0]
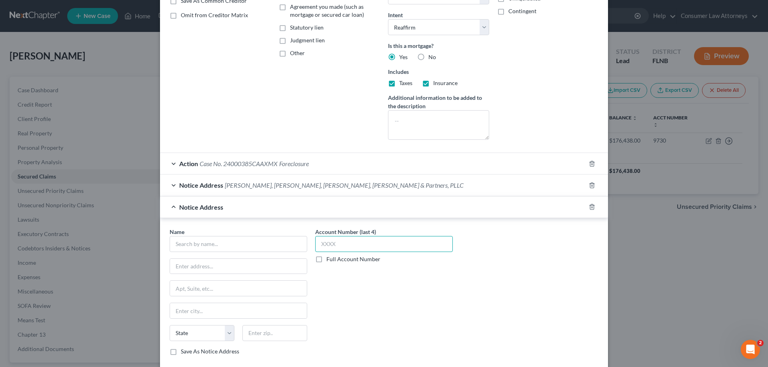
click at [363, 243] on input "text" at bounding box center [384, 244] width 138 height 16
type input "9730"
click at [281, 240] on input "text" at bounding box center [239, 244] width 138 height 16
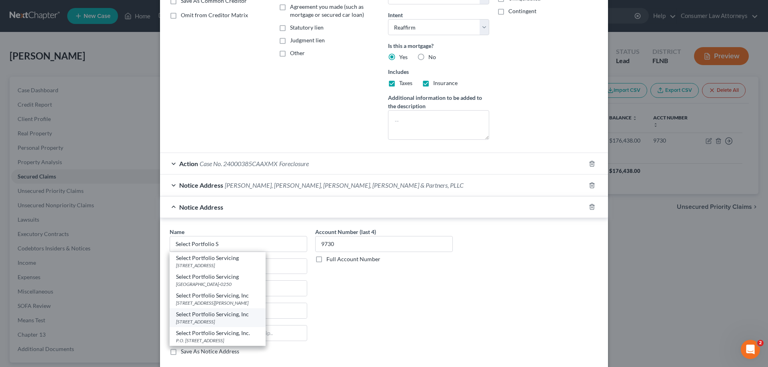
click at [219, 321] on div "[STREET_ADDRESS]" at bounding box center [217, 322] width 83 height 7
type input "Select Portfolio Servicing, Inc"
type input "PO Box 65277"
type input "[GEOGRAPHIC_DATA]"
select select "46"
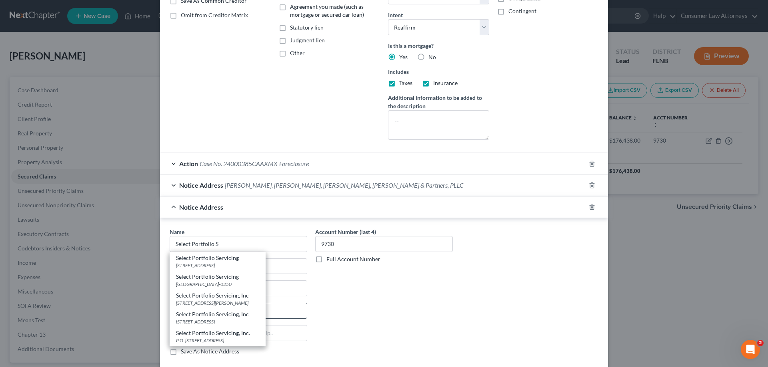
type input "84165"
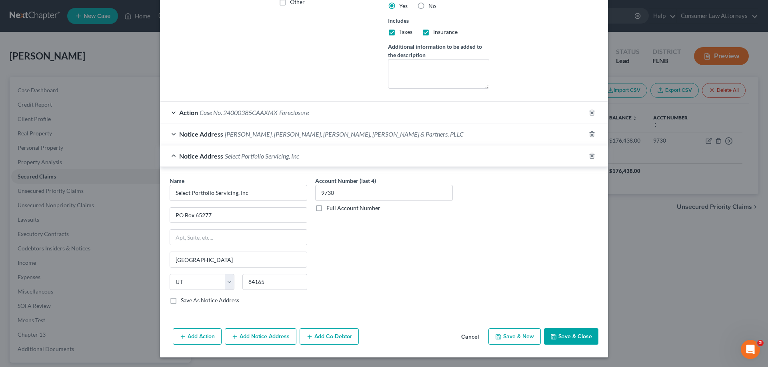
click at [282, 336] on button "Add Notice Address" at bounding box center [261, 337] width 72 height 17
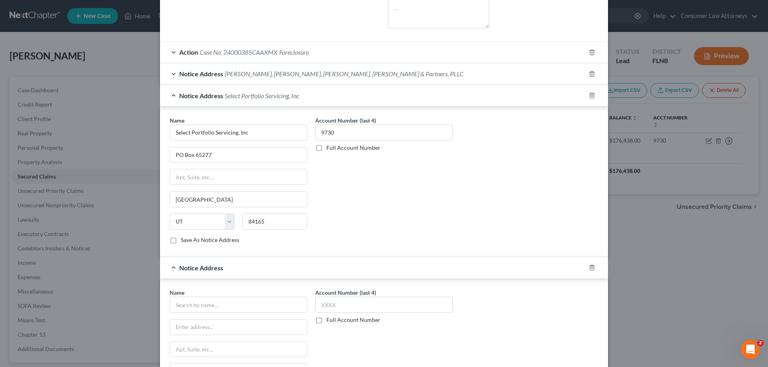
scroll to position [291, 0]
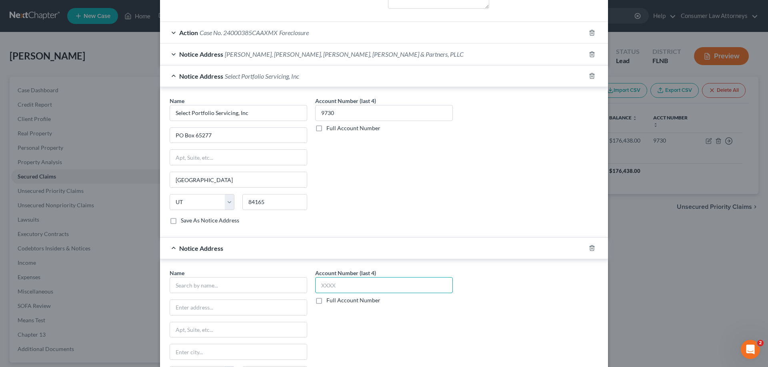
click at [343, 282] on input "text" at bounding box center [384, 286] width 138 height 16
type input "9730"
click at [288, 288] on input "text" at bounding box center [239, 286] width 138 height 16
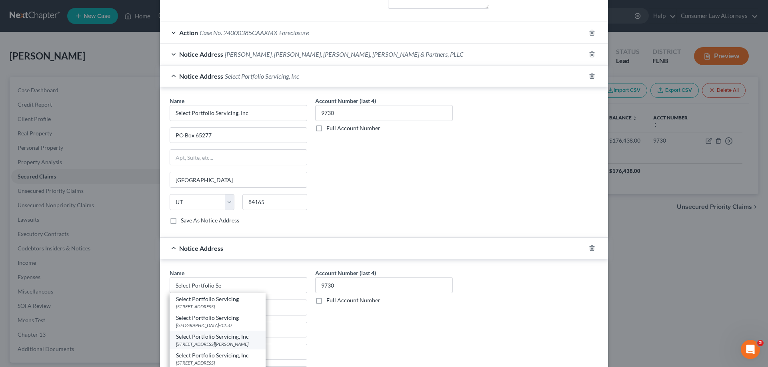
click at [236, 344] on div "[STREET_ADDRESS][PERSON_NAME]" at bounding box center [217, 344] width 83 height 7
type input "Select Portfolio Servicing, Inc"
type input "[STREET_ADDRESS][PERSON_NAME]"
type input "[GEOGRAPHIC_DATA]"
select select "46"
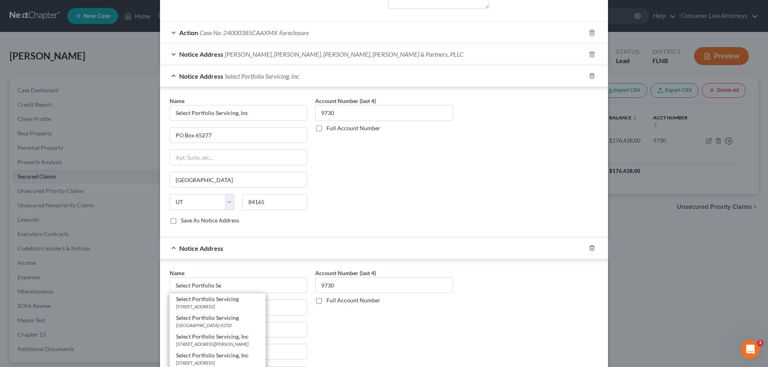
type input "84119"
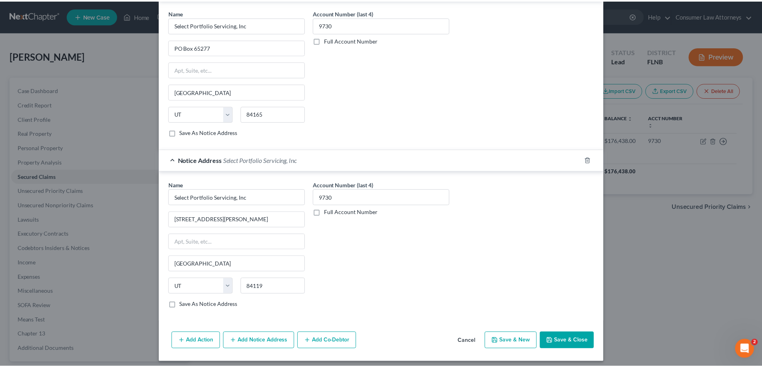
scroll to position [384, 0]
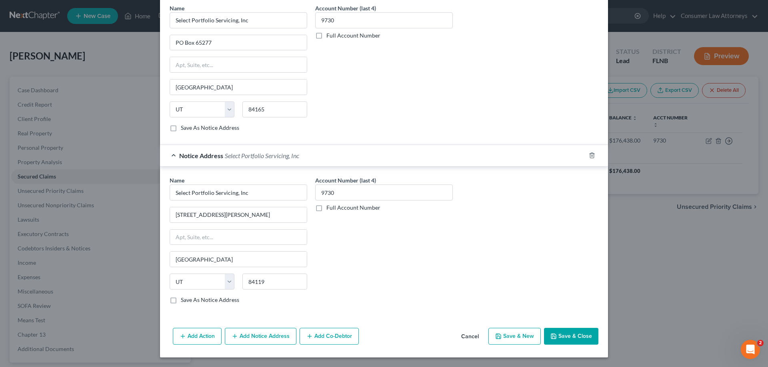
click at [559, 341] on button "Save & Close" at bounding box center [571, 336] width 54 height 17
select select
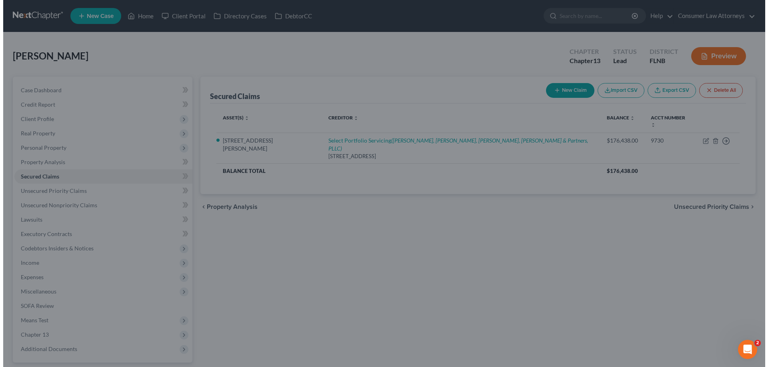
scroll to position [0, 0]
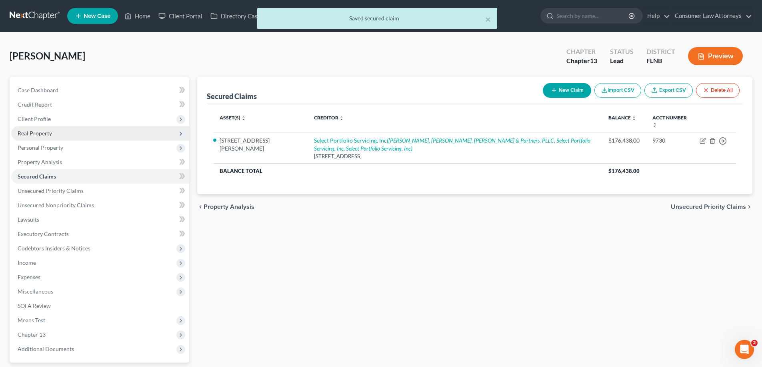
click at [24, 136] on span "Real Property" at bounding box center [35, 133] width 34 height 7
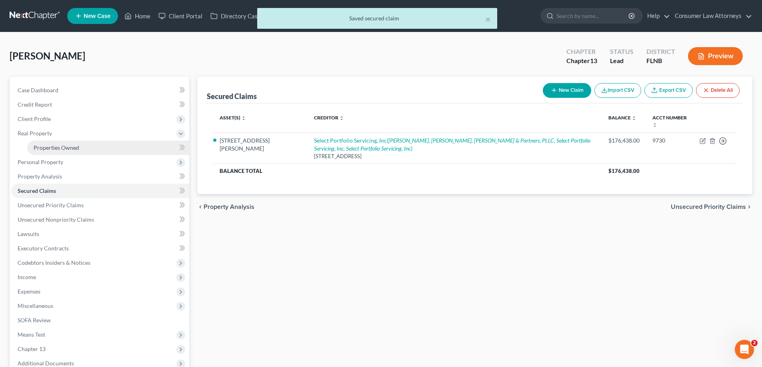
click at [42, 148] on span "Properties Owned" at bounding box center [57, 147] width 46 height 7
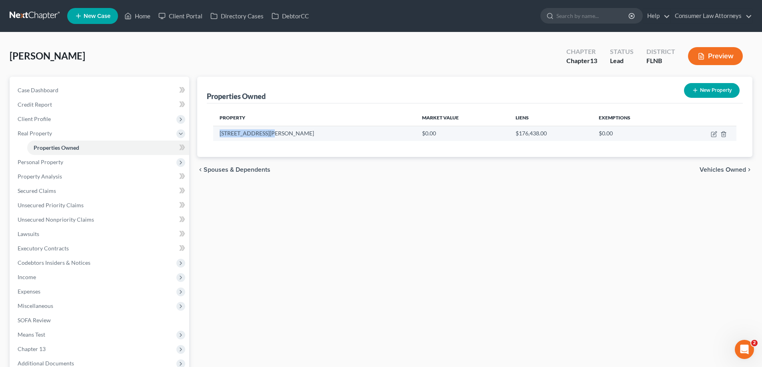
drag, startPoint x: 267, startPoint y: 135, endPoint x: 220, endPoint y: 134, distance: 47.6
click at [220, 134] on td "[STREET_ADDRESS][PERSON_NAME]" at bounding box center [314, 133] width 202 height 15
click at [714, 136] on icon "button" at bounding box center [714, 134] width 6 height 6
select select "9"
select select "65"
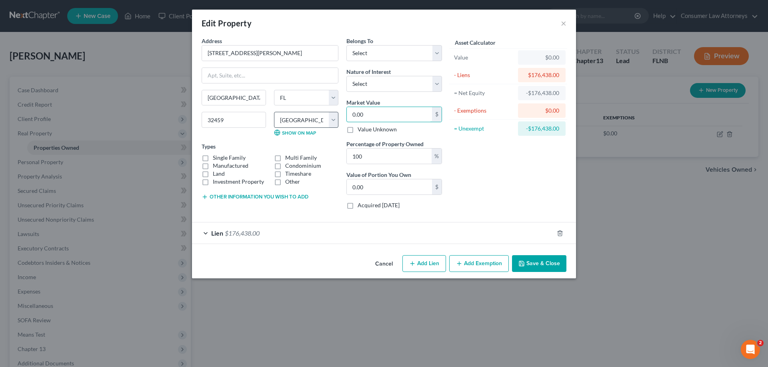
type input "4"
type input "4.00"
type input "40"
type input "40.00"
type input "409"
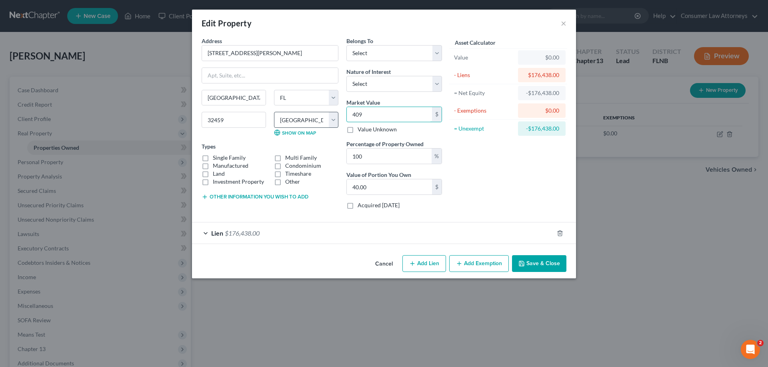
type input "409.00"
type input "4,090"
type input "4,090.00"
type input "4,0900"
type input "40,900.00"
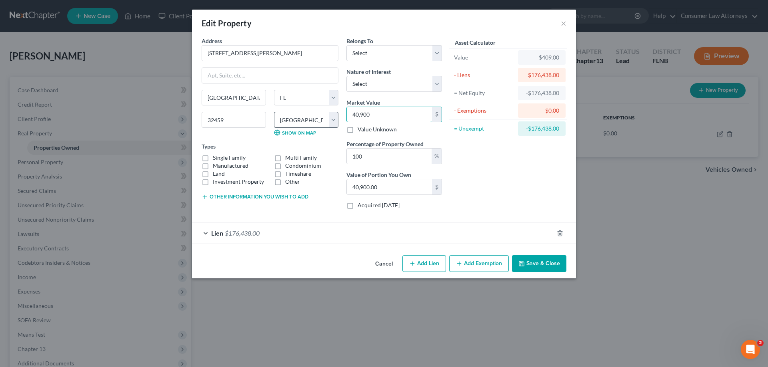
type input "40,9000"
type input "409,000.00"
type input "409,000"
drag, startPoint x: 560, startPoint y: 128, endPoint x: 532, endPoint y: 130, distance: 28.0
click at [532, 130] on div "-$176,029.00" at bounding box center [542, 129] width 48 height 14
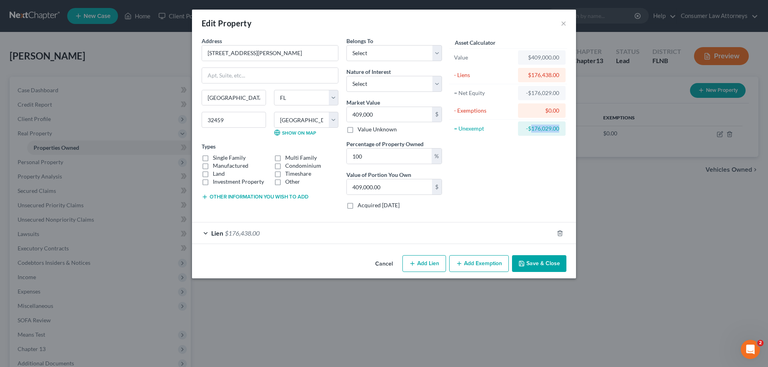
copy div "176,029.00"
drag, startPoint x: 466, startPoint y: 266, endPoint x: 592, endPoint y: 112, distance: 198.6
click at [468, 267] on button "Add Exemption" at bounding box center [479, 264] width 60 height 17
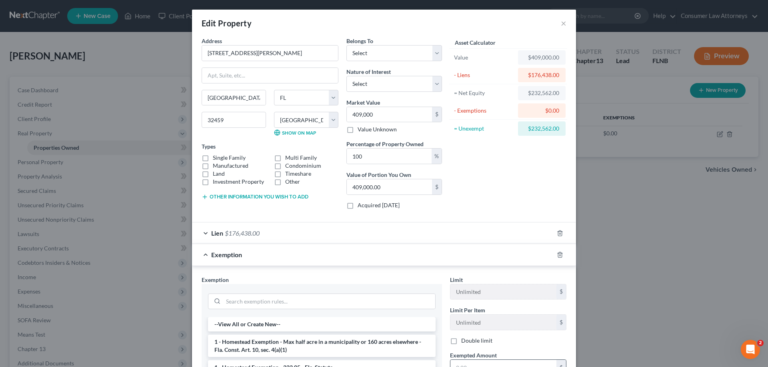
click at [459, 363] on input "text" at bounding box center [503, 367] width 106 height 15
paste input "176,029.00"
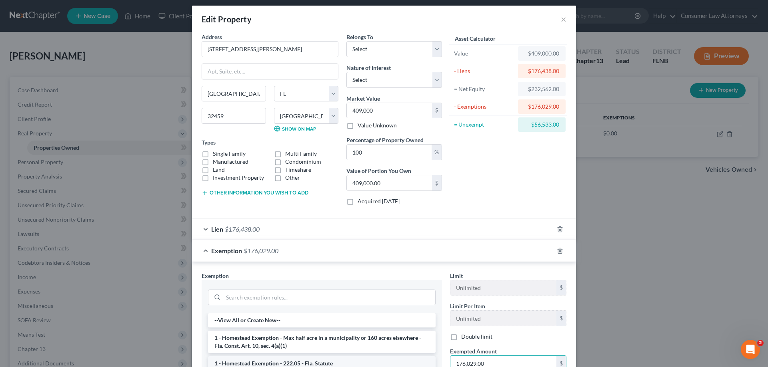
type input "176,029.00"
click at [276, 364] on li "1 - Homestead Exemption - 222.05 - Fla. Statute" at bounding box center [322, 364] width 228 height 14
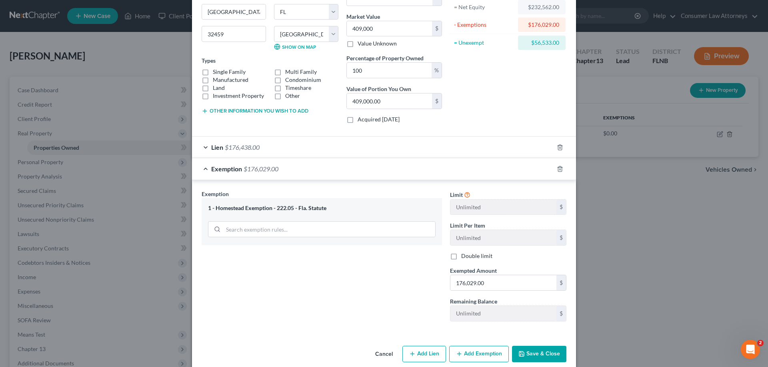
scroll to position [97, 0]
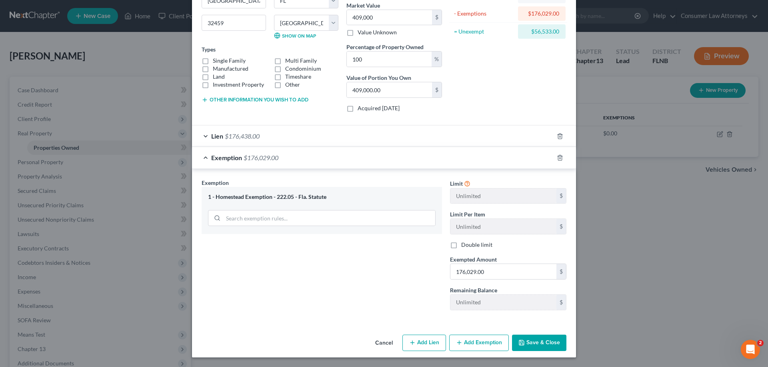
click at [527, 350] on button "Save & Close" at bounding box center [539, 343] width 54 height 17
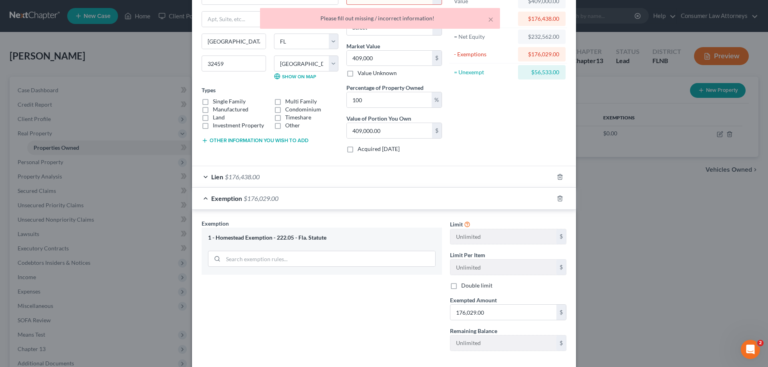
scroll to position [0, 0]
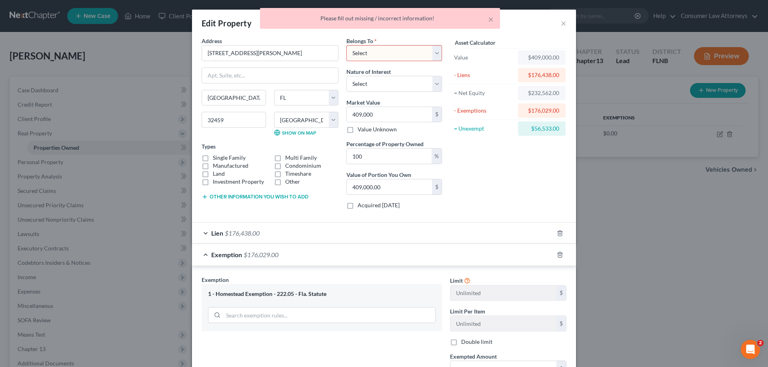
drag, startPoint x: 433, startPoint y: 52, endPoint x: 431, endPoint y: 25, distance: 27.7
click at [433, 52] on select "Select Debtor 1 Only Debtor 2 Only Debtor 1 And Debtor 2 Only At Least One Of T…" at bounding box center [394, 53] width 96 height 16
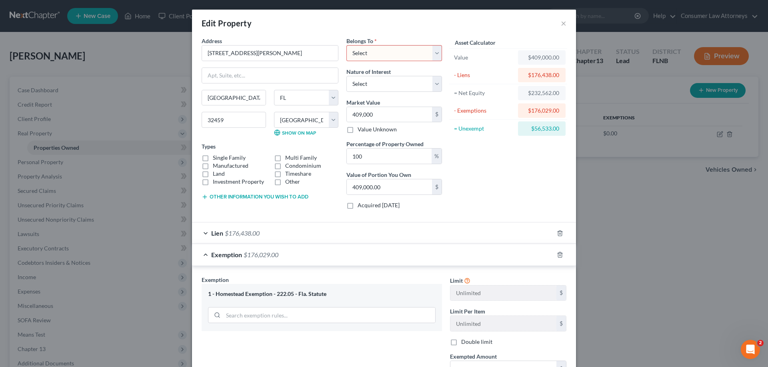
select select "0"
click at [346, 45] on select "Select Debtor 1 Only Debtor 2 Only Debtor 1 And Debtor 2 Only At Least One Of T…" at bounding box center [394, 53] width 96 height 16
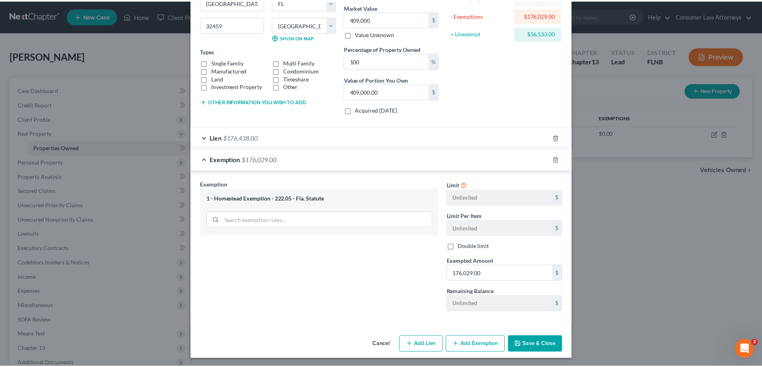
scroll to position [97, 0]
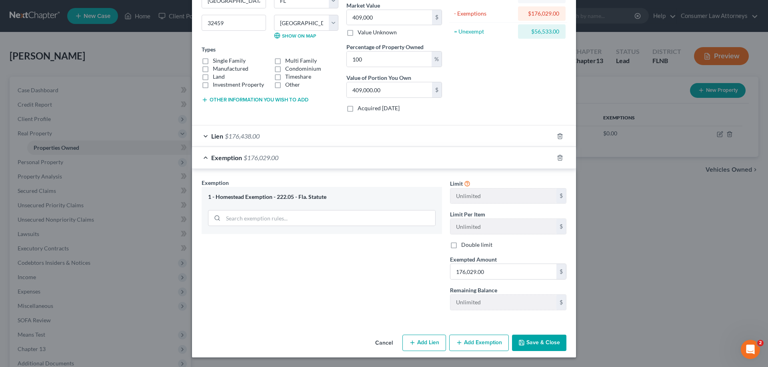
click at [554, 348] on button "Save & Close" at bounding box center [539, 343] width 54 height 17
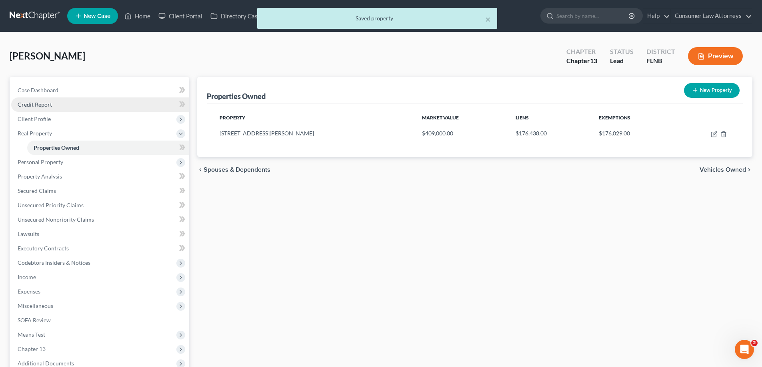
click at [48, 107] on span "Credit Report" at bounding box center [35, 104] width 34 height 7
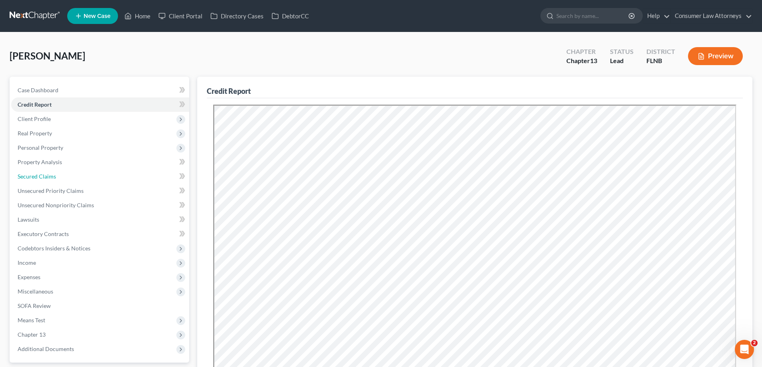
drag, startPoint x: 38, startPoint y: 176, endPoint x: 213, endPoint y: 204, distance: 176.9
click at [38, 176] on span "Secured Claims" at bounding box center [37, 176] width 38 height 7
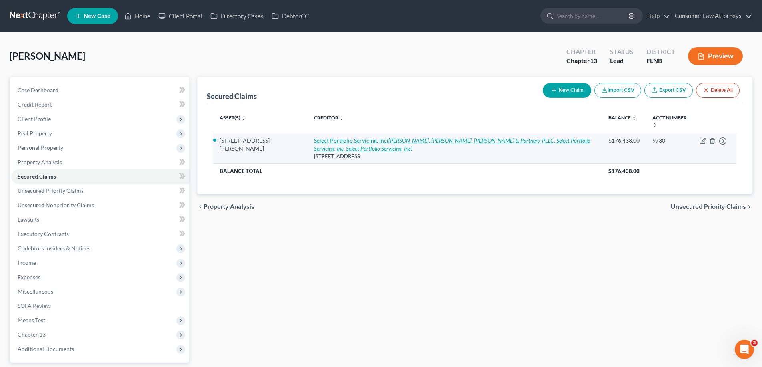
click at [314, 142] on link "Select Portfolio Servicing, Inc (Robertson, Anschutz, [PERSON_NAME], [PERSON_NA…" at bounding box center [452, 144] width 276 height 15
select select "43"
select select "2"
select select "0"
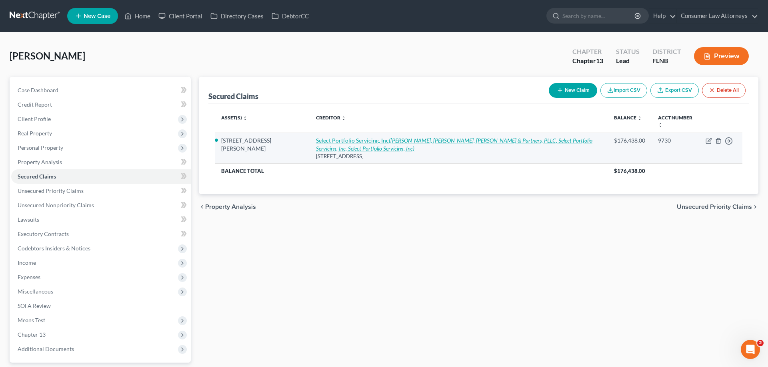
select select "0"
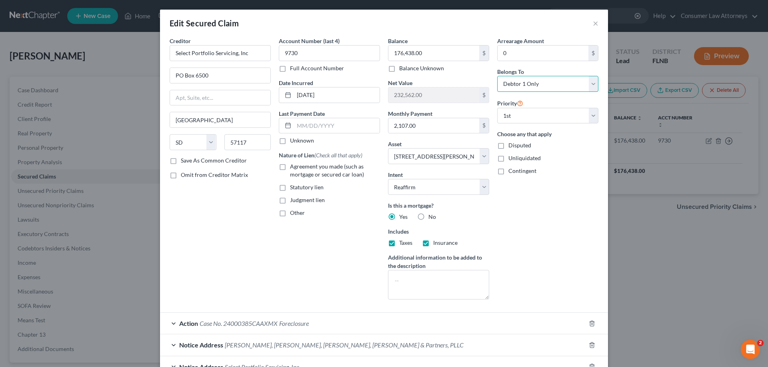
click at [541, 90] on select "Select Debtor 1 Only Debtor 2 Only Debtor 1 And Debtor 2 Only At Least One Of T…" at bounding box center [547, 84] width 101 height 16
select select "3"
click at [497, 76] on select "Select Debtor 1 Only Debtor 2 Only Debtor 1 And Debtor 2 Only At Least One Of T…" at bounding box center [547, 84] width 101 height 16
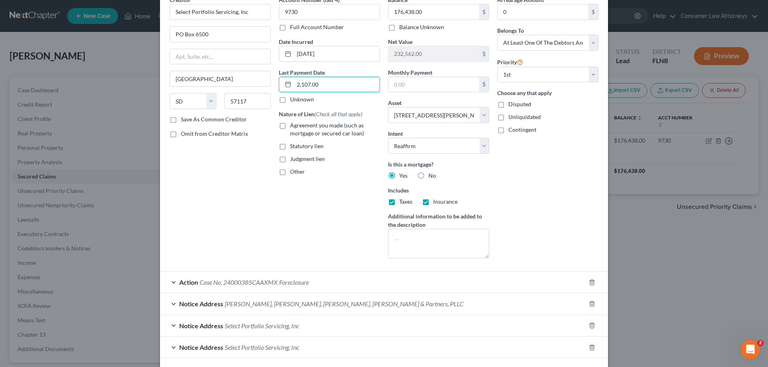
scroll to position [83, 0]
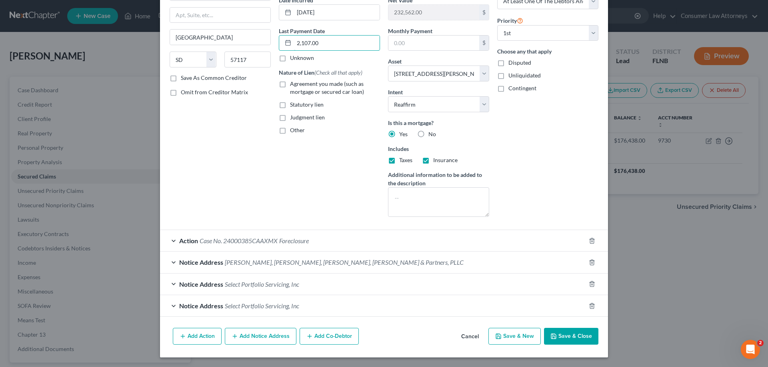
type input "2,107.00"
click at [465, 336] on button "Cancel" at bounding box center [470, 337] width 30 height 16
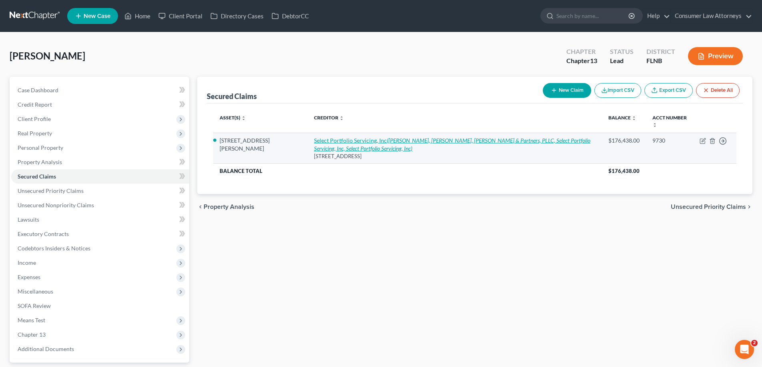
click at [394, 141] on icon "([PERSON_NAME], [PERSON_NAME], [PERSON_NAME] & Partners, PLLC, Select Portfolio…" at bounding box center [452, 144] width 276 height 15
select select "43"
select select "2"
select select "0"
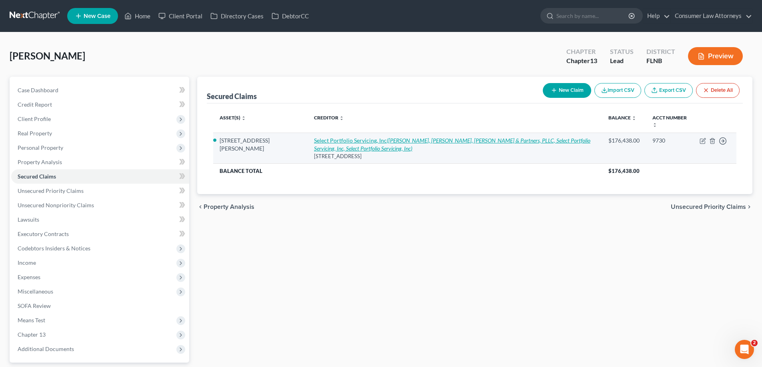
select select "0"
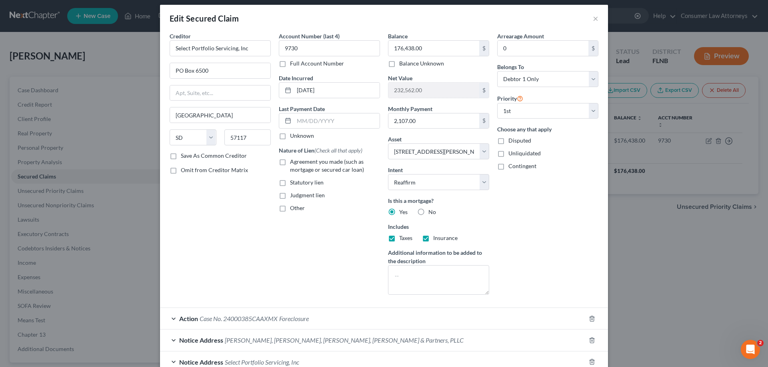
scroll to position [0, 0]
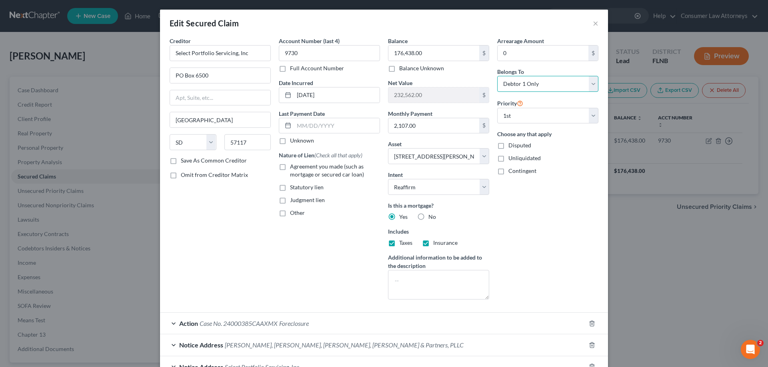
click at [530, 81] on select "Select Debtor 1 Only Debtor 2 Only Debtor 1 And Debtor 2 Only At Least One Of T…" at bounding box center [547, 84] width 101 height 16
select select "3"
click at [497, 76] on select "Select Debtor 1 Only Debtor 2 Only Debtor 1 And Debtor 2 Only At Least One Of T…" at bounding box center [547, 84] width 101 height 16
click at [445, 123] on input "2,107.00" at bounding box center [433, 125] width 91 height 15
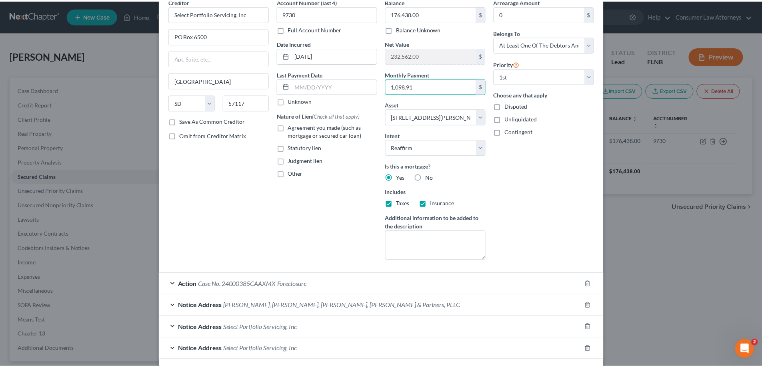
scroll to position [83, 0]
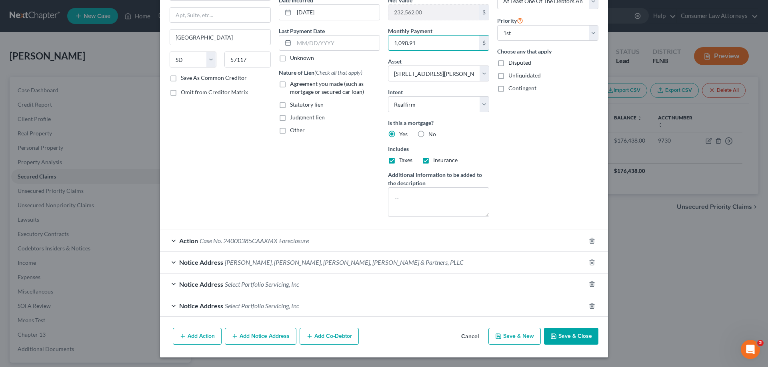
type input "1,098.91"
click at [577, 339] on button "Save & Close" at bounding box center [571, 336] width 54 height 17
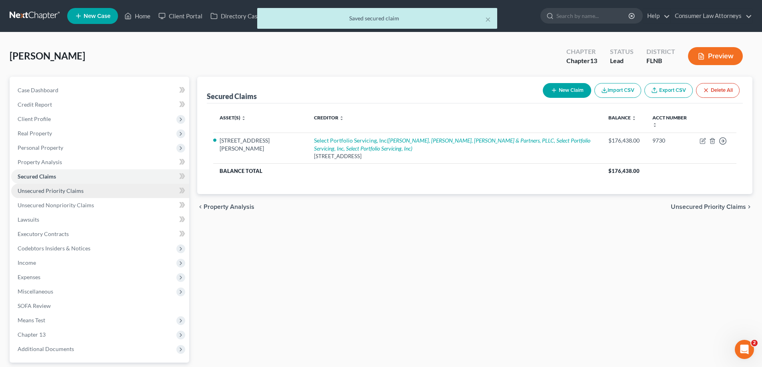
click at [63, 188] on span "Unsecured Priority Claims" at bounding box center [51, 191] width 66 height 7
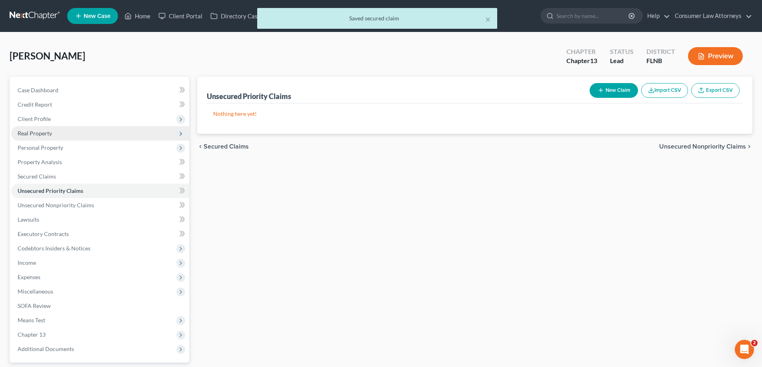
click at [40, 132] on span "Real Property" at bounding box center [35, 133] width 34 height 7
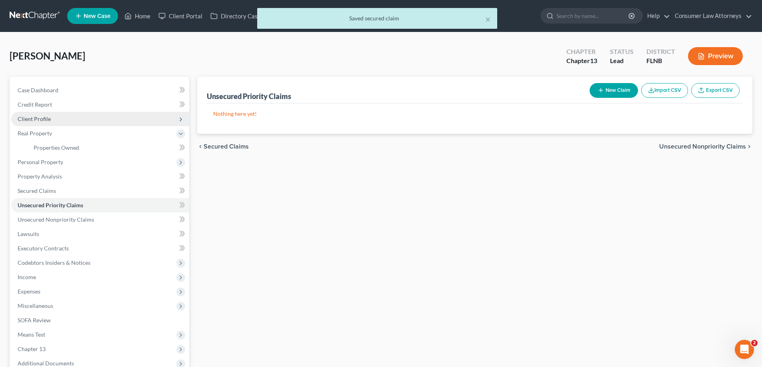
click at [44, 121] on span "Client Profile" at bounding box center [34, 119] width 33 height 7
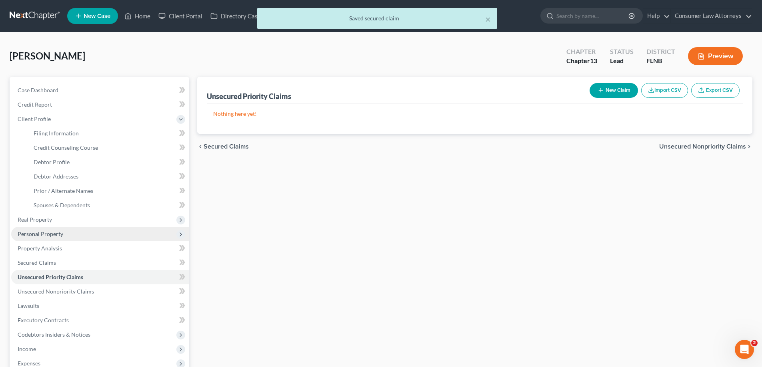
click at [39, 237] on span "Personal Property" at bounding box center [41, 234] width 46 height 7
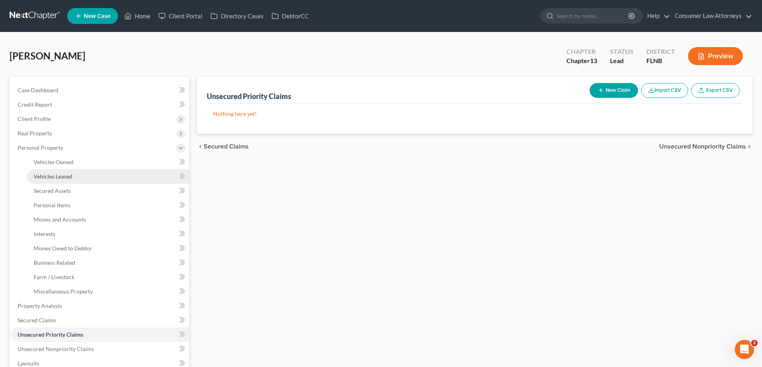
click at [42, 176] on span "Vehicles Leased" at bounding box center [53, 176] width 39 height 7
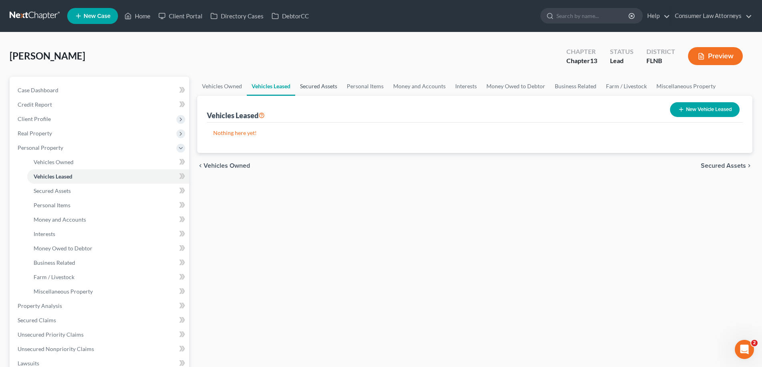
click at [315, 86] on link "Secured Assets" at bounding box center [318, 86] width 47 height 19
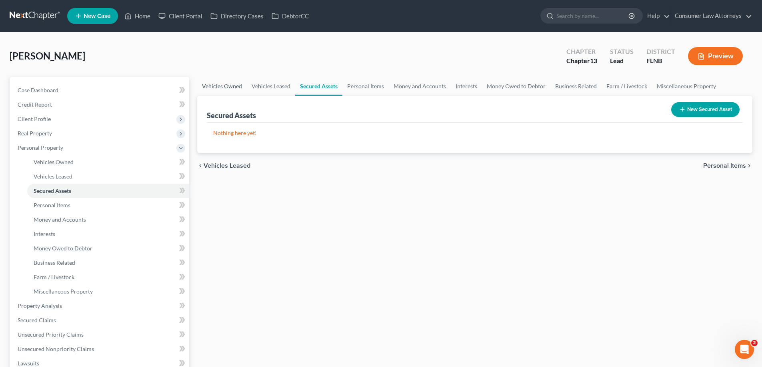
click at [206, 88] on link "Vehicles Owned" at bounding box center [222, 86] width 50 height 19
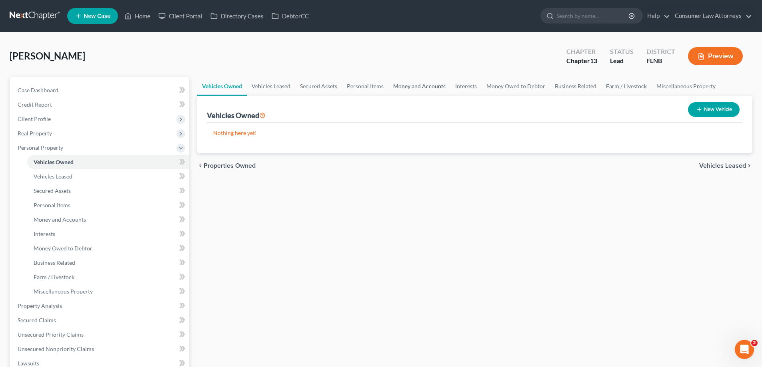
click at [421, 84] on link "Money and Accounts" at bounding box center [419, 86] width 62 height 19
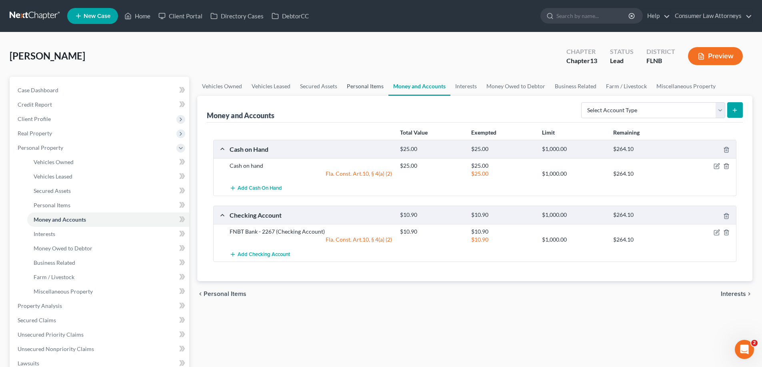
click at [369, 84] on link "Personal Items" at bounding box center [365, 86] width 46 height 19
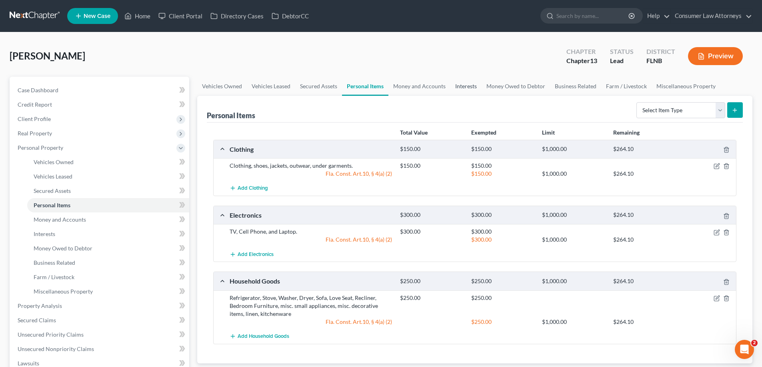
click at [464, 90] on link "Interests" at bounding box center [465, 86] width 31 height 19
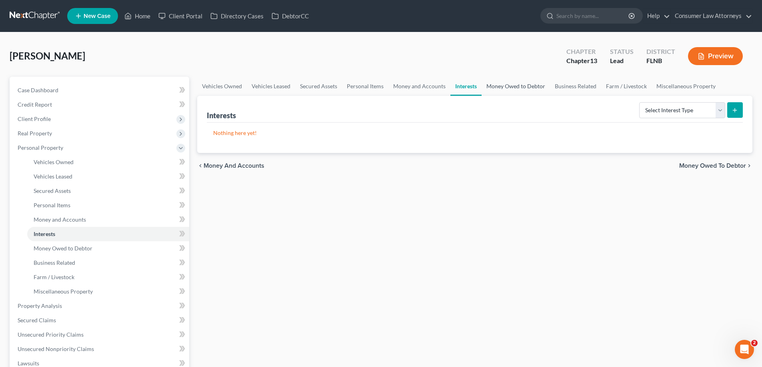
click at [508, 90] on link "Money Owed to Debtor" at bounding box center [515, 86] width 68 height 19
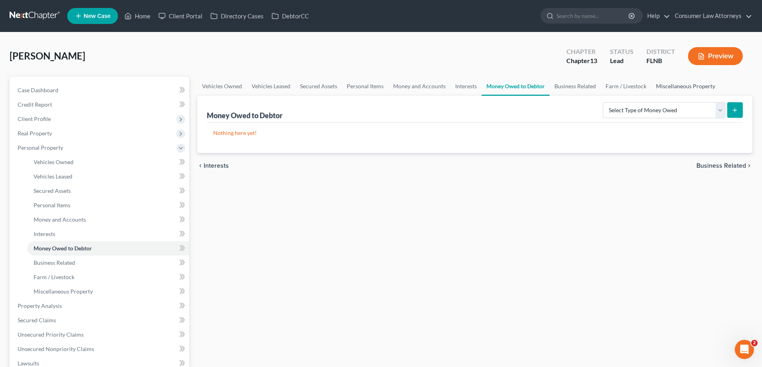
click at [672, 88] on link "Miscellaneous Property" at bounding box center [685, 86] width 69 height 19
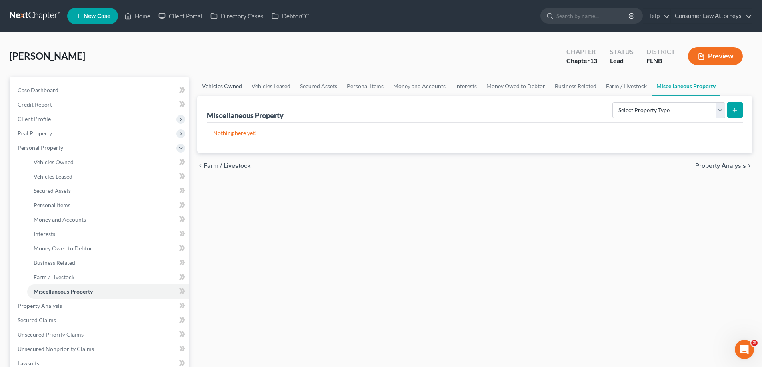
click at [218, 84] on link "Vehicles Owned" at bounding box center [222, 86] width 50 height 19
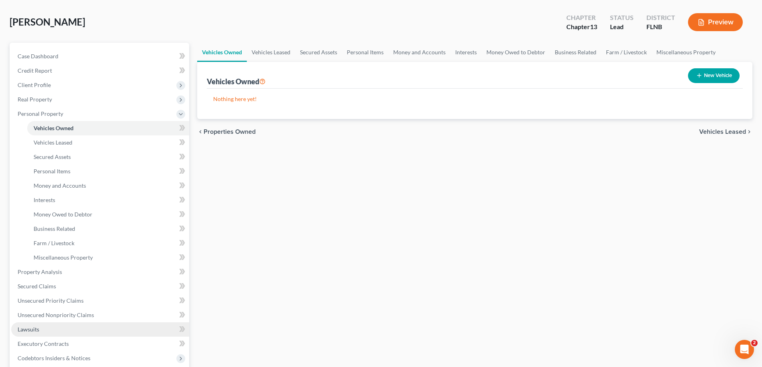
scroll to position [80, 0]
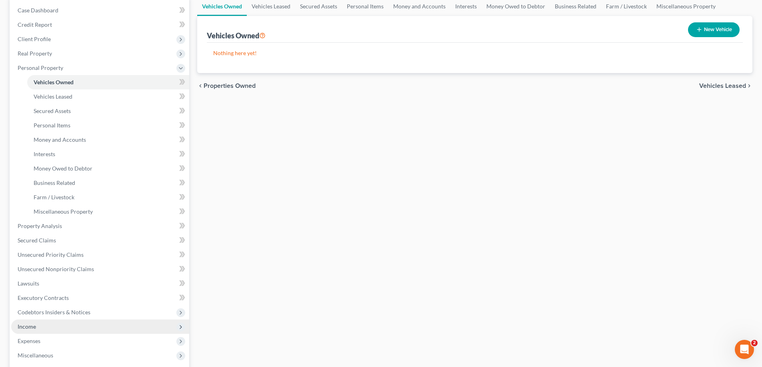
drag, startPoint x: 34, startPoint y: 329, endPoint x: 38, endPoint y: 336, distance: 7.5
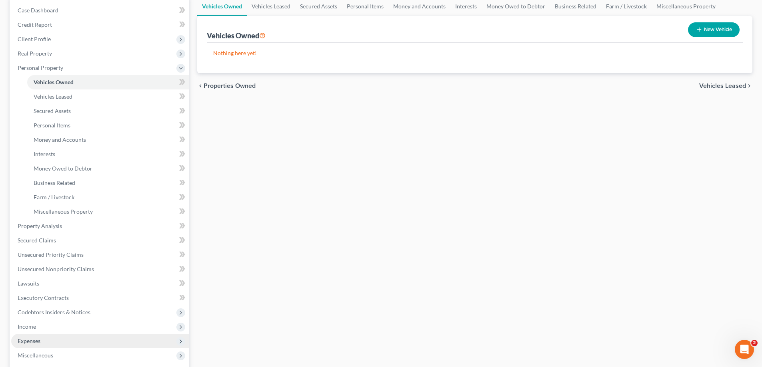
click at [34, 329] on span "Income" at bounding box center [27, 327] width 18 height 7
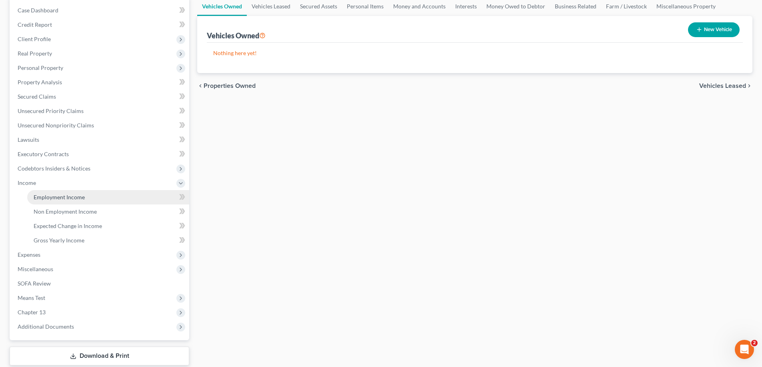
click at [46, 199] on span "Employment Income" at bounding box center [59, 197] width 51 height 7
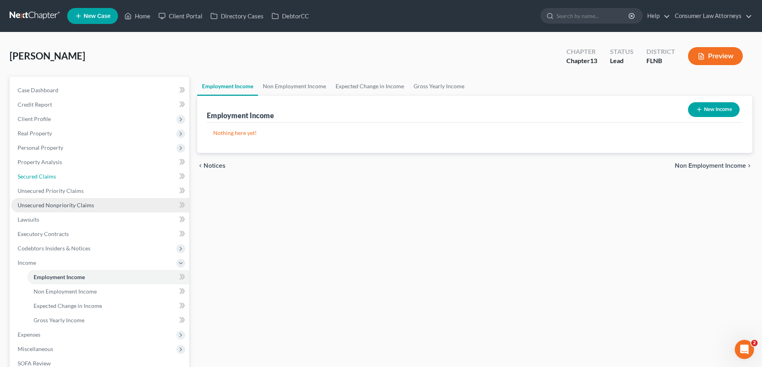
drag, startPoint x: 48, startPoint y: 178, endPoint x: 127, endPoint y: 206, distance: 83.5
click at [48, 178] on span "Secured Claims" at bounding box center [37, 176] width 38 height 7
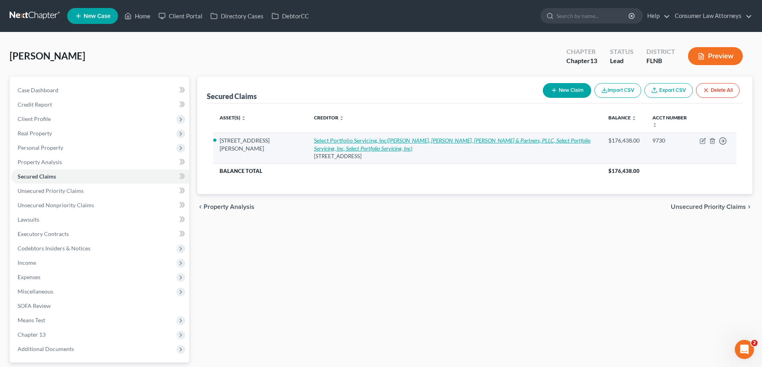
click at [325, 140] on link "Select Portfolio Servicing, Inc (Robertson, Anschutz, [PERSON_NAME], [PERSON_NA…" at bounding box center [452, 144] width 276 height 15
select select "43"
select select "2"
select select "3"
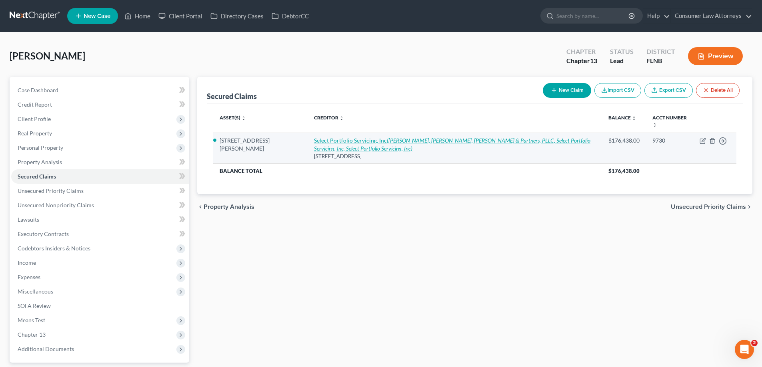
select select "0"
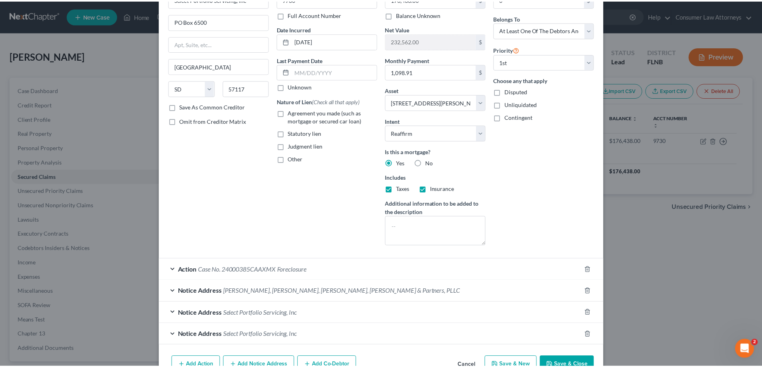
scroll to position [83, 0]
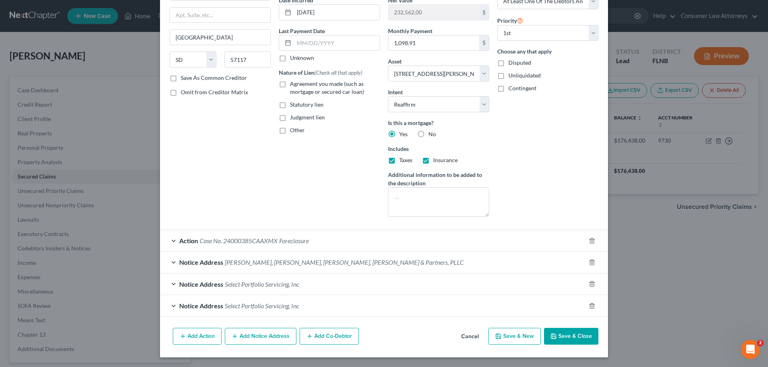
click at [556, 336] on button "Save & Close" at bounding box center [571, 336] width 54 height 17
select select
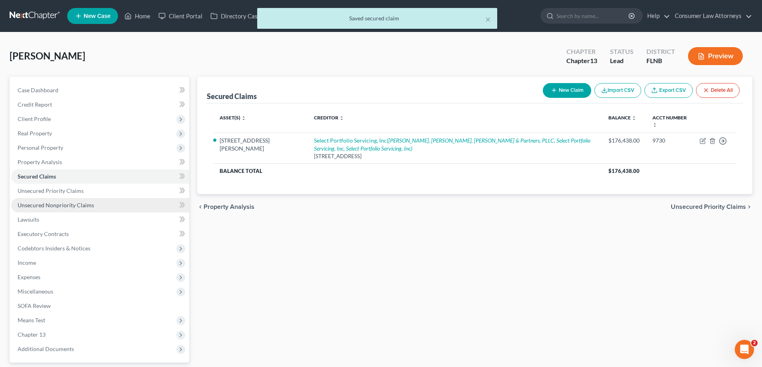
click at [70, 206] on span "Unsecured Nonpriority Claims" at bounding box center [56, 205] width 76 height 7
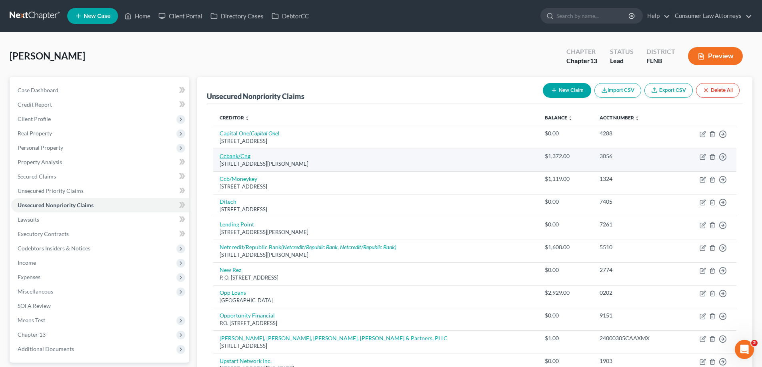
click at [247, 158] on link "Ccbank/Cng" at bounding box center [235, 156] width 31 height 7
select select "36"
select select "0"
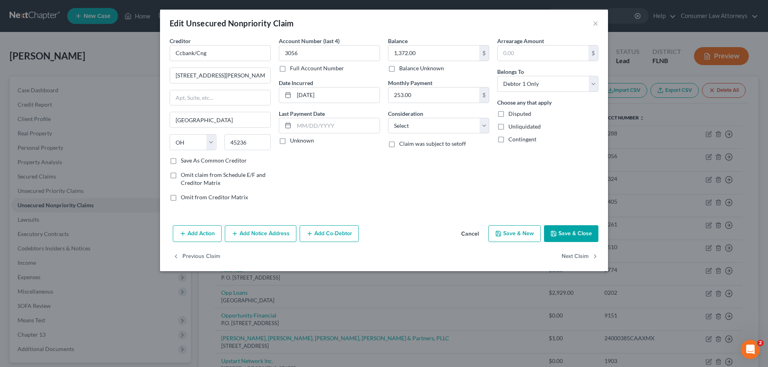
click at [554, 232] on icon "button" at bounding box center [553, 234] width 6 height 6
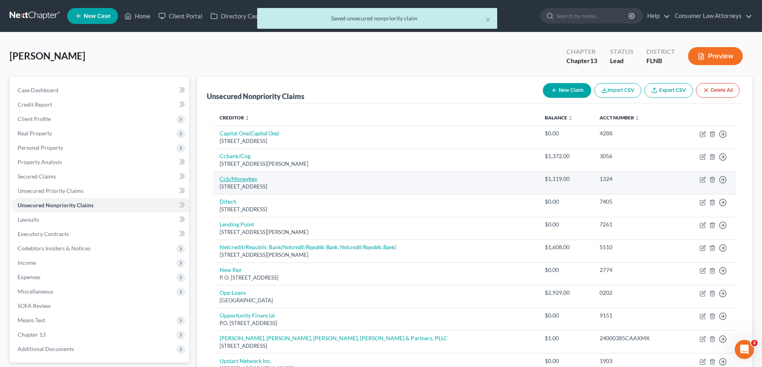
click at [248, 182] on link "Ccb/Moneykey" at bounding box center [239, 179] width 38 height 7
select select "7"
select select "2"
select select "0"
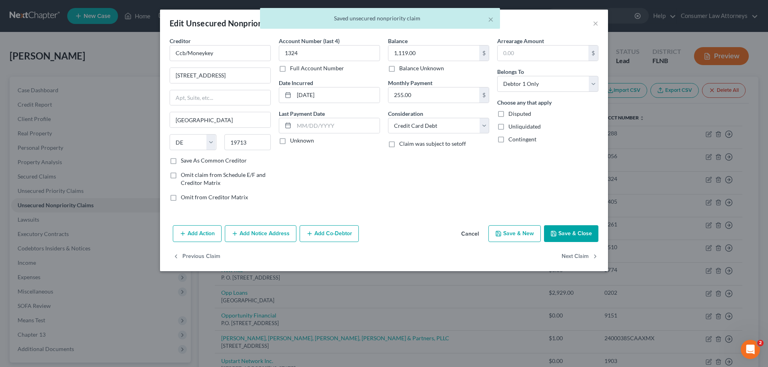
click at [567, 237] on button "Save & Close" at bounding box center [571, 234] width 54 height 17
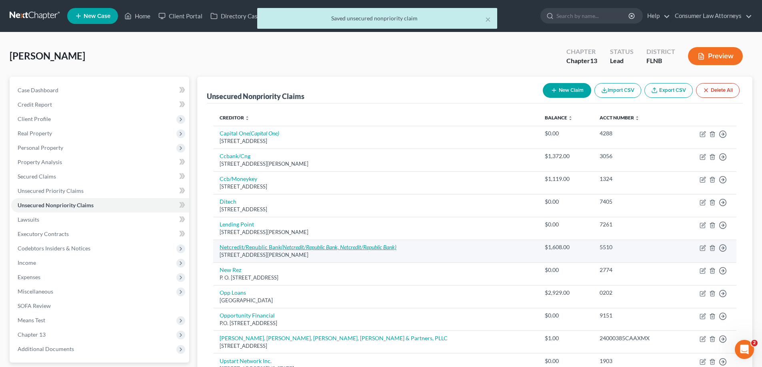
click at [342, 249] on icon "(Netcredit/Republic Bank, Netcredit/Republic Bank)" at bounding box center [338, 247] width 115 height 7
select select "14"
select select "0"
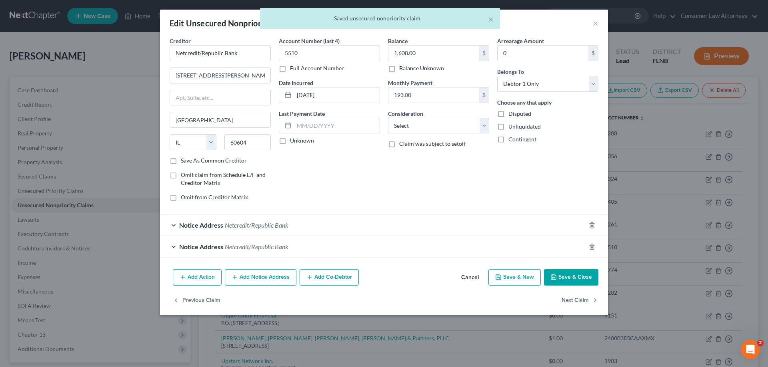
drag, startPoint x: 578, startPoint y: 278, endPoint x: 697, endPoint y: 187, distance: 150.6
click at [579, 280] on button "Save & Close" at bounding box center [571, 278] width 54 height 17
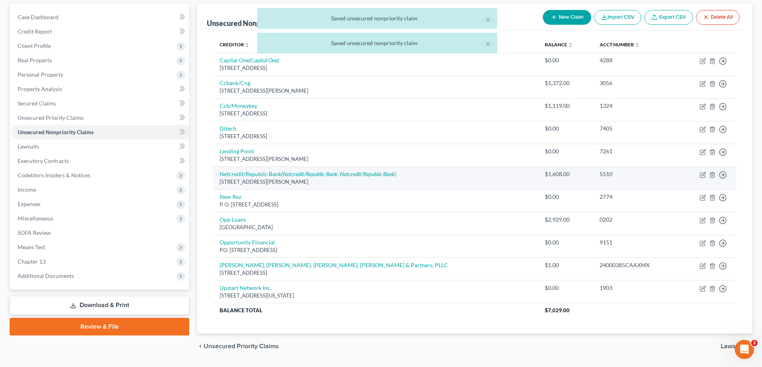
scroll to position [80, 0]
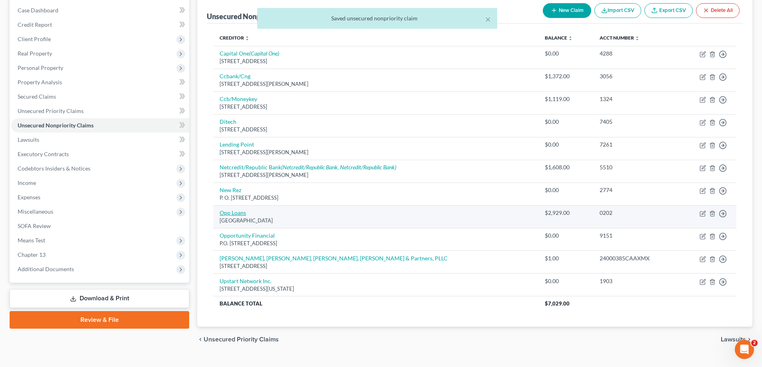
click at [232, 211] on link "Opp Loans" at bounding box center [233, 213] width 26 height 7
select select "48"
select select "0"
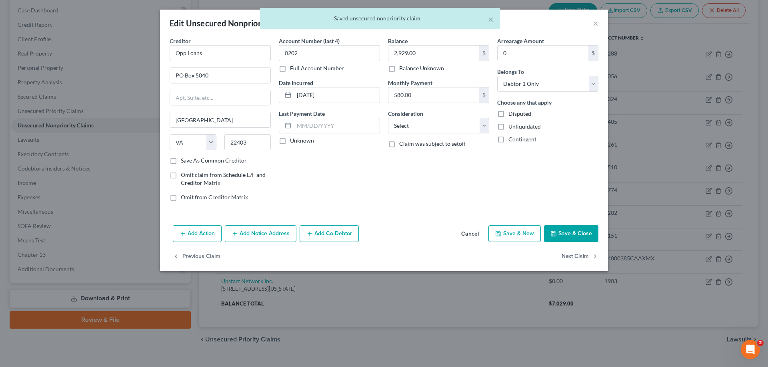
click at [576, 234] on button "Save & Close" at bounding box center [571, 234] width 54 height 17
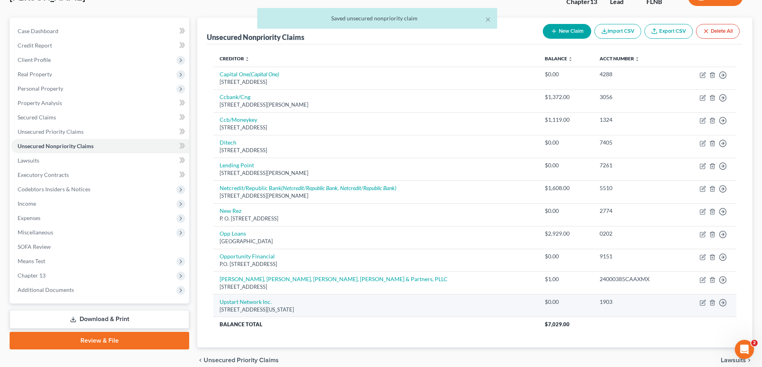
scroll to position [40, 0]
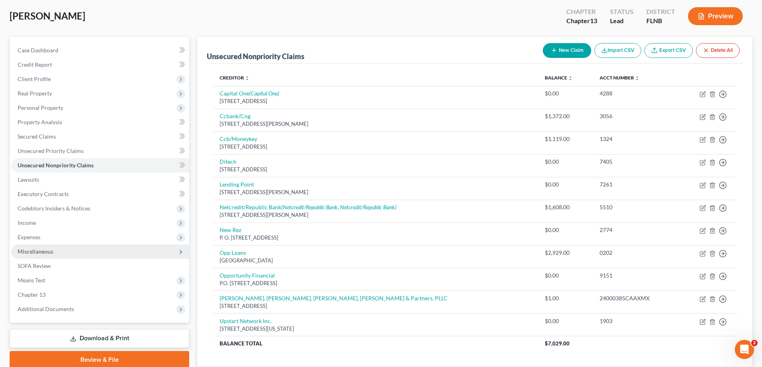
click at [35, 238] on span "Expenses" at bounding box center [29, 237] width 23 height 7
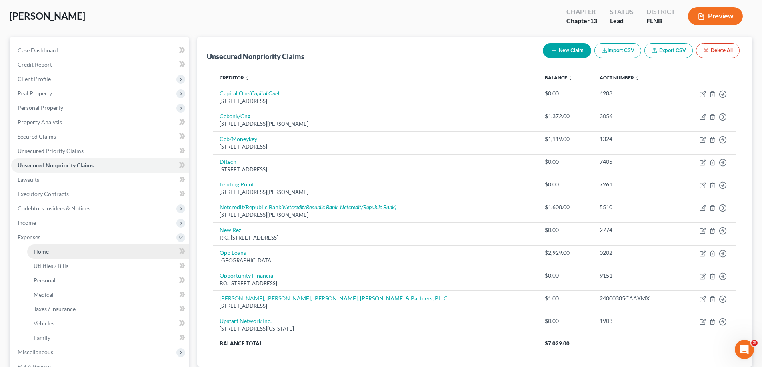
click at [38, 250] on span "Home" at bounding box center [41, 251] width 15 height 7
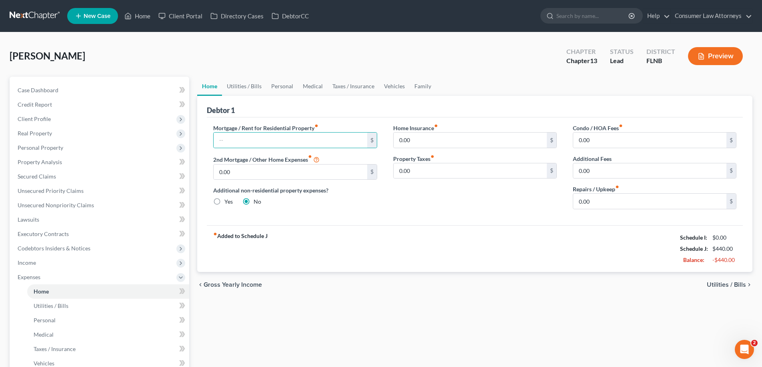
click at [508, 211] on div "Home Insurance fiber_manual_record 0.00 $ Property Taxes fiber_manual_record 0.…" at bounding box center [475, 170] width 180 height 92
click at [242, 84] on link "Utilities / Bills" at bounding box center [244, 86] width 44 height 19
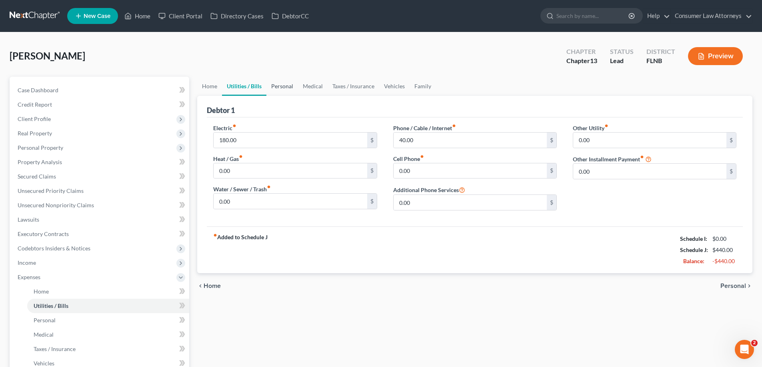
click at [294, 85] on link "Personal" at bounding box center [282, 86] width 32 height 19
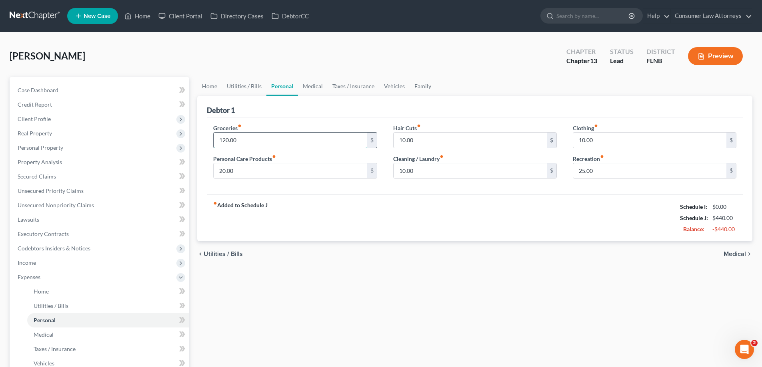
click at [265, 145] on input "120.00" at bounding box center [290, 140] width 153 height 15
type input "400"
click at [317, 86] on link "Medical" at bounding box center [313, 86] width 30 height 19
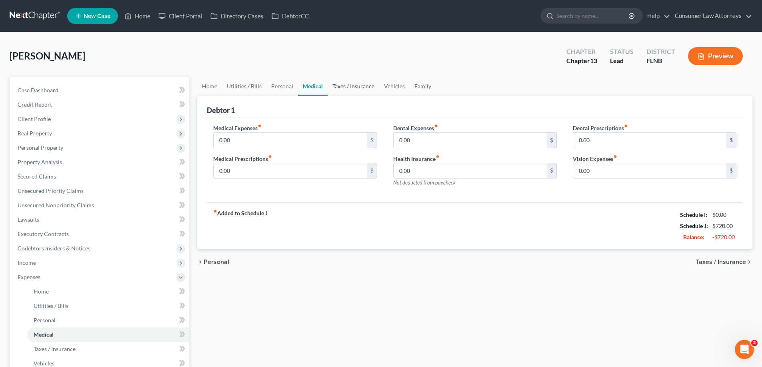
click at [344, 86] on link "Taxes / Insurance" at bounding box center [354, 86] width 52 height 19
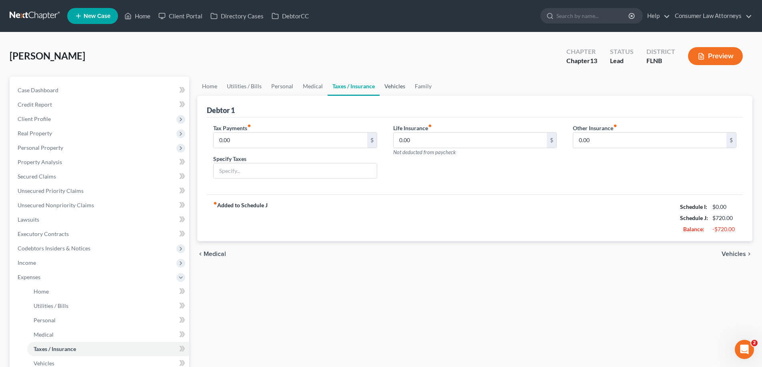
click at [383, 88] on link "Vehicles" at bounding box center [394, 86] width 30 height 19
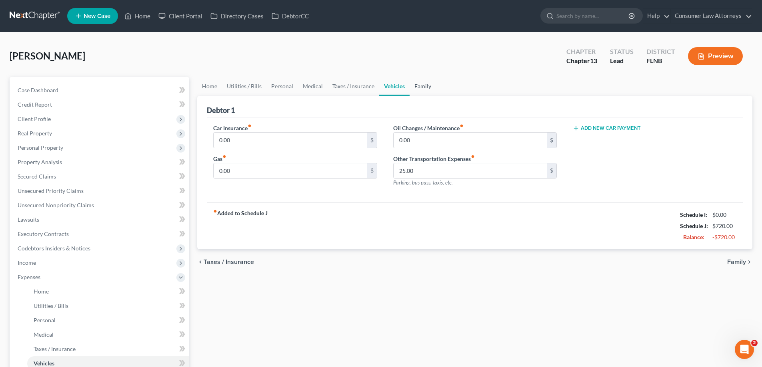
click at [415, 88] on link "Family" at bounding box center [422, 86] width 26 height 19
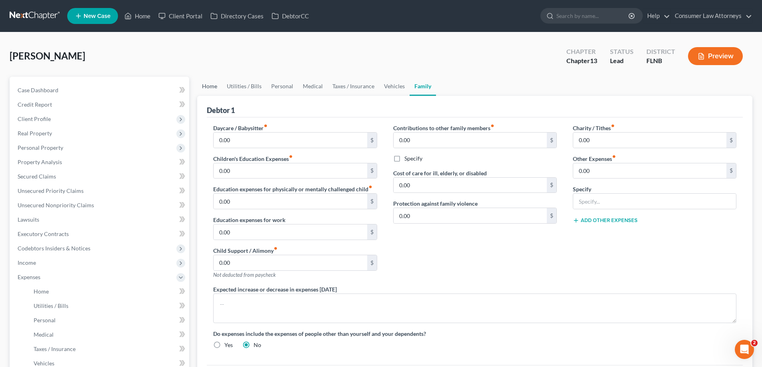
click at [208, 85] on link "Home" at bounding box center [209, 86] width 25 height 19
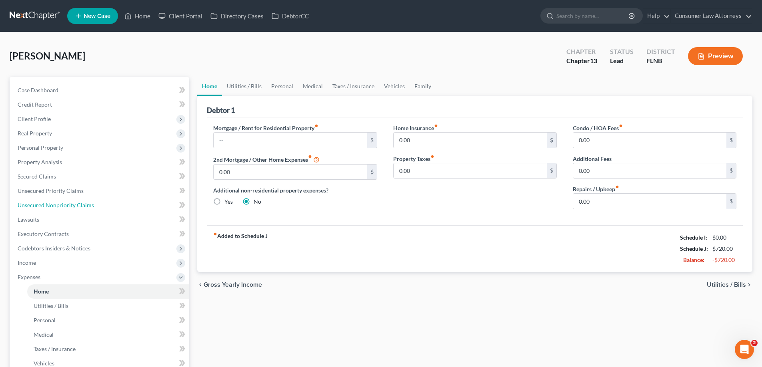
drag, startPoint x: 65, startPoint y: 207, endPoint x: 323, endPoint y: 200, distance: 258.4
click at [65, 207] on span "Unsecured Nonpriority Claims" at bounding box center [56, 205] width 76 height 7
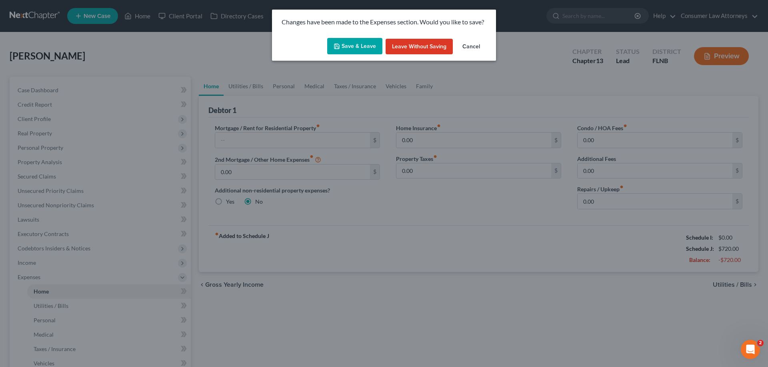
click at [356, 43] on button "Save & Leave" at bounding box center [354, 46] width 55 height 17
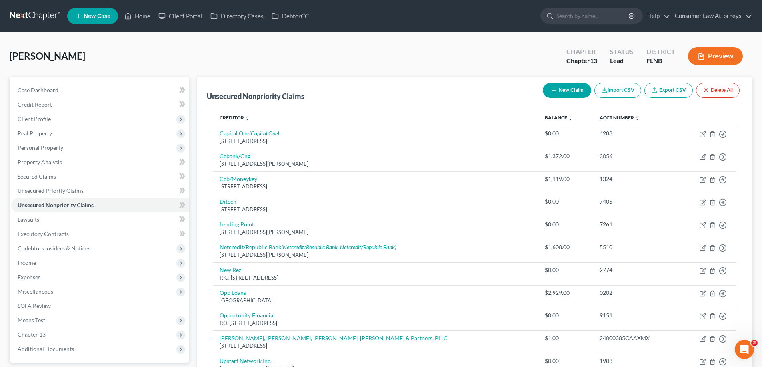
scroll to position [29, 0]
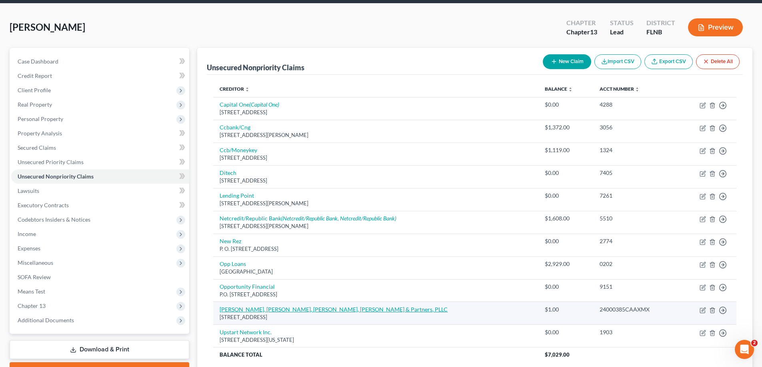
click at [343, 310] on link "[PERSON_NAME], [PERSON_NAME], [PERSON_NAME], [PERSON_NAME] & Partners, PLLC" at bounding box center [334, 309] width 228 height 7
select select "9"
select select "0"
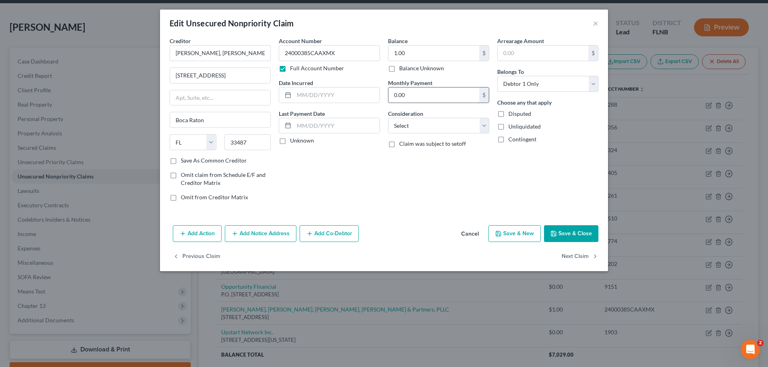
drag, startPoint x: 342, startPoint y: 52, endPoint x: 440, endPoint y: 88, distance: 104.9
click at [266, 56] on div "Creditor * Robertson, Anschutz, [PERSON_NAME], [PERSON_NAME] & Partners, PLLC […" at bounding box center [384, 122] width 437 height 171
click at [345, 58] on input "24000385CAAXMX" at bounding box center [329, 53] width 101 height 16
drag, startPoint x: 345, startPoint y: 58, endPoint x: 545, endPoint y: 191, distance: 239.9
click at [304, 58] on input "24000385CAAXMX" at bounding box center [329, 53] width 101 height 16
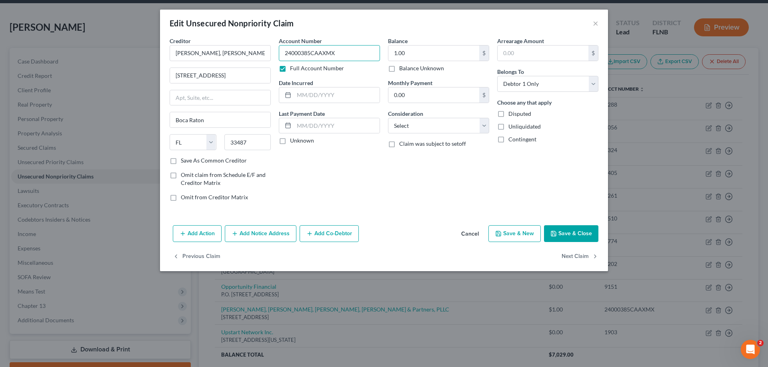
click at [336, 57] on input "24000385CAAXMX" at bounding box center [329, 53] width 101 height 16
type input "23-168468-KrZ"
click at [587, 232] on button "Save & Close" at bounding box center [571, 234] width 54 height 17
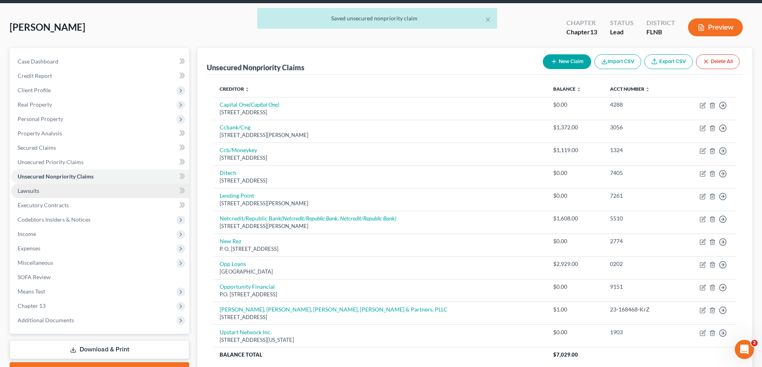
click at [32, 192] on span "Lawsuits" at bounding box center [29, 191] width 22 height 7
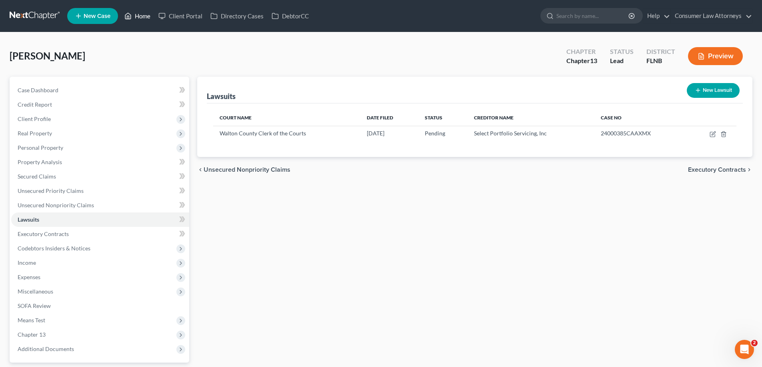
click at [146, 18] on link "Home" at bounding box center [137, 16] width 34 height 14
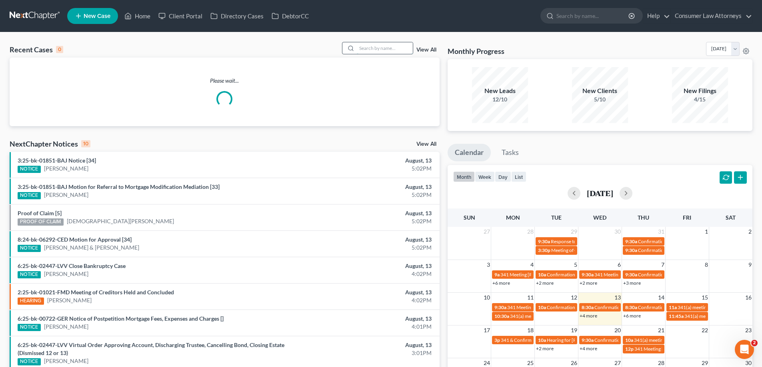
click at [364, 52] on input "search" at bounding box center [385, 48] width 56 height 12
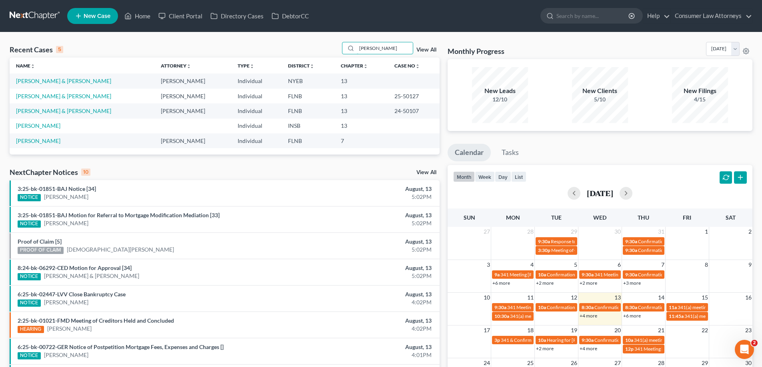
type input "[PERSON_NAME]"
drag, startPoint x: 427, startPoint y: 96, endPoint x: 388, endPoint y: 96, distance: 39.2
click at [388, 96] on td "25-50127" at bounding box center [414, 96] width 52 height 15
copy td "25-50127"
